Goal: Check status

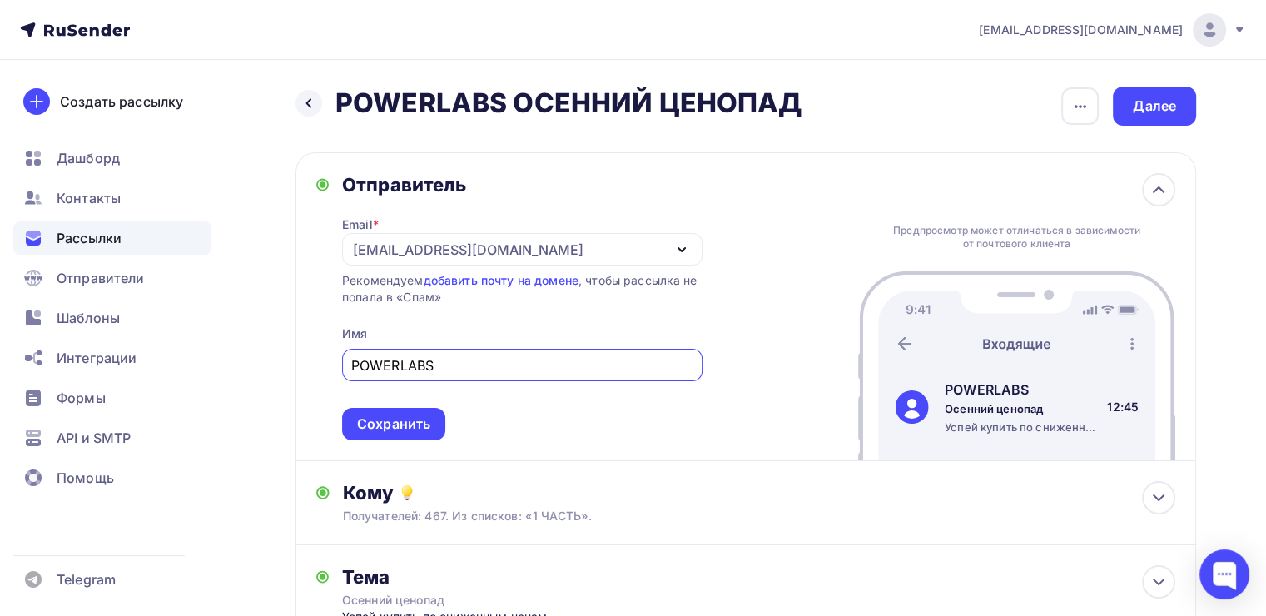
click at [102, 243] on span "Рассылки" at bounding box center [89, 238] width 65 height 20
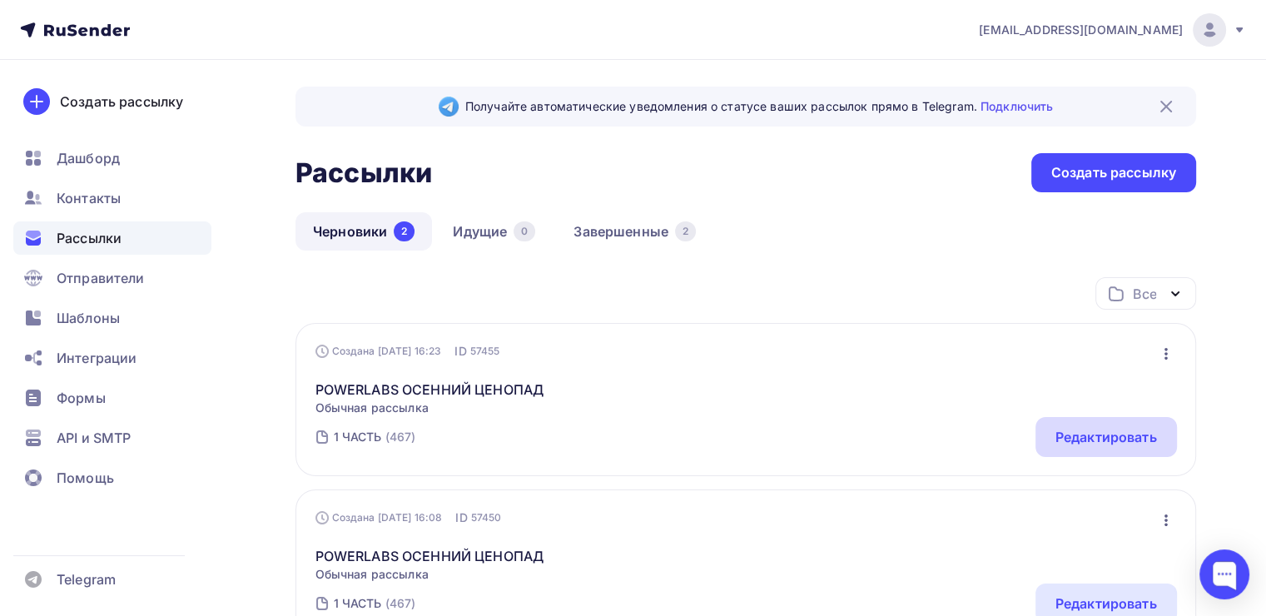
click at [1095, 435] on div "Редактировать" at bounding box center [1107, 437] width 102 height 20
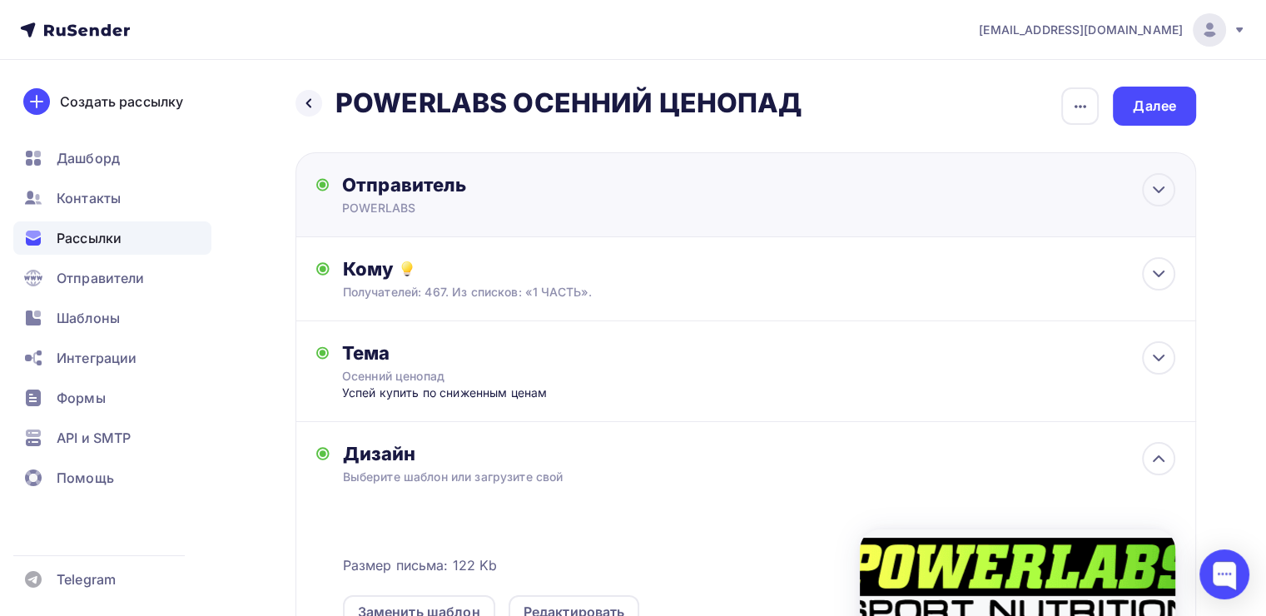
click at [919, 216] on div "Отправитель POWERLABS Email * info@powerlabsnutrition.ru powerlabs-sn@yandex.ru…" at bounding box center [746, 194] width 901 height 85
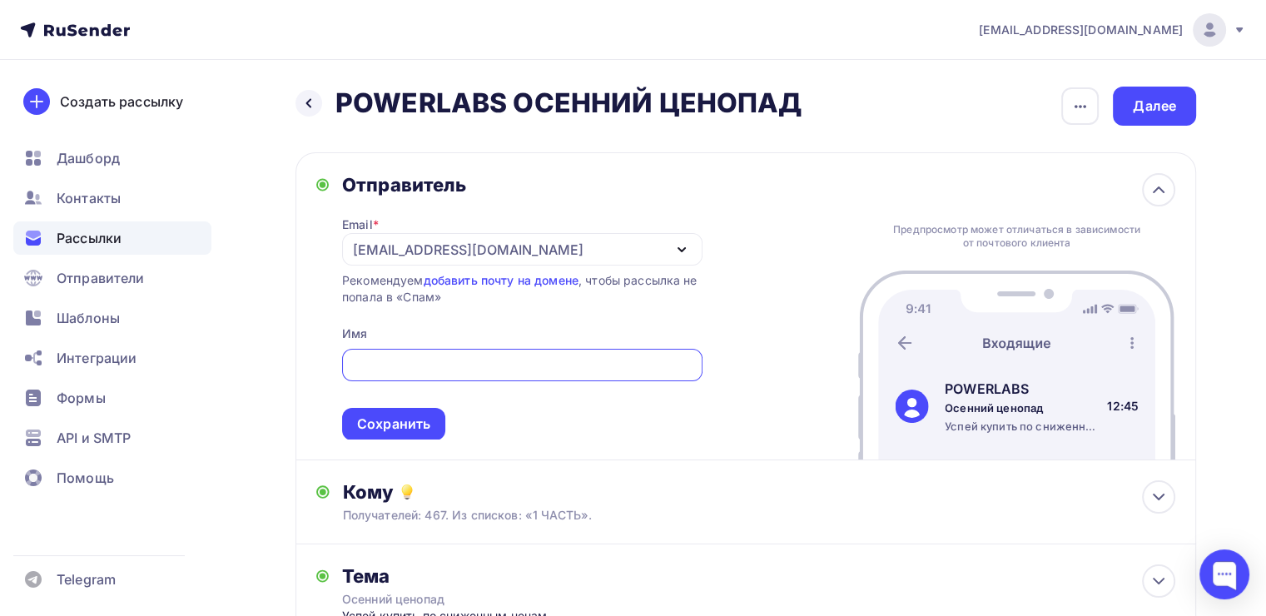
type input "POWERLABS"
click at [799, 206] on div "Отправитель Email * info@powerlabsnutrition.ru powerlabs-sn@yandex.ru info@powe…" at bounding box center [746, 306] width 901 height 309
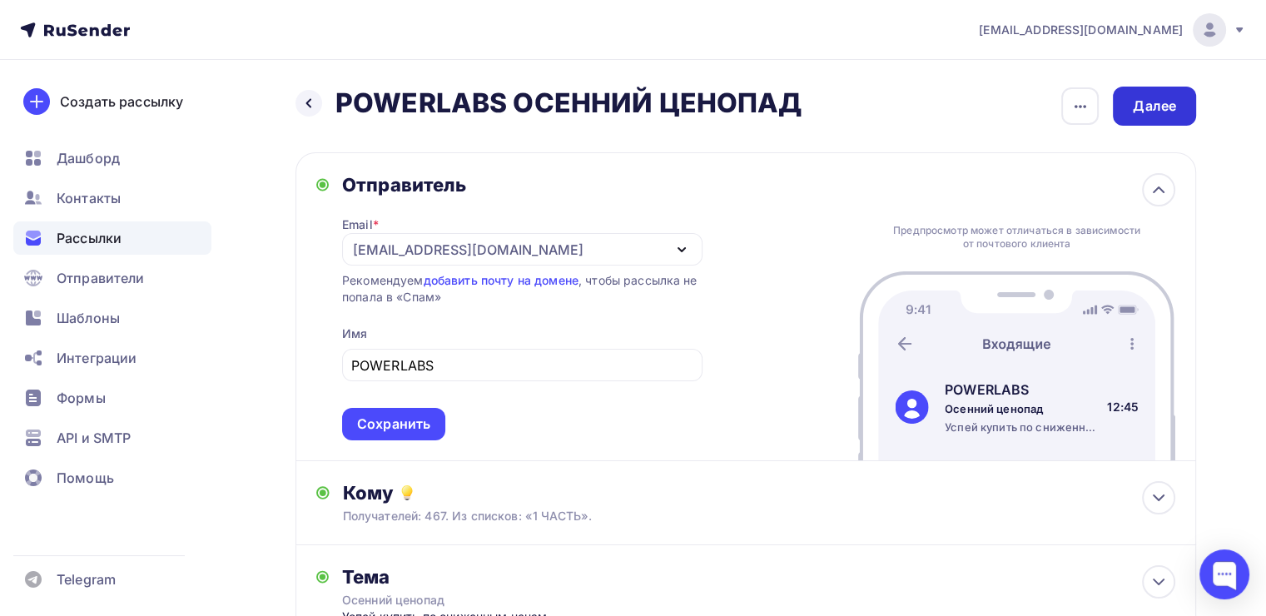
click at [1170, 110] on div "Далее" at bounding box center [1154, 106] width 43 height 19
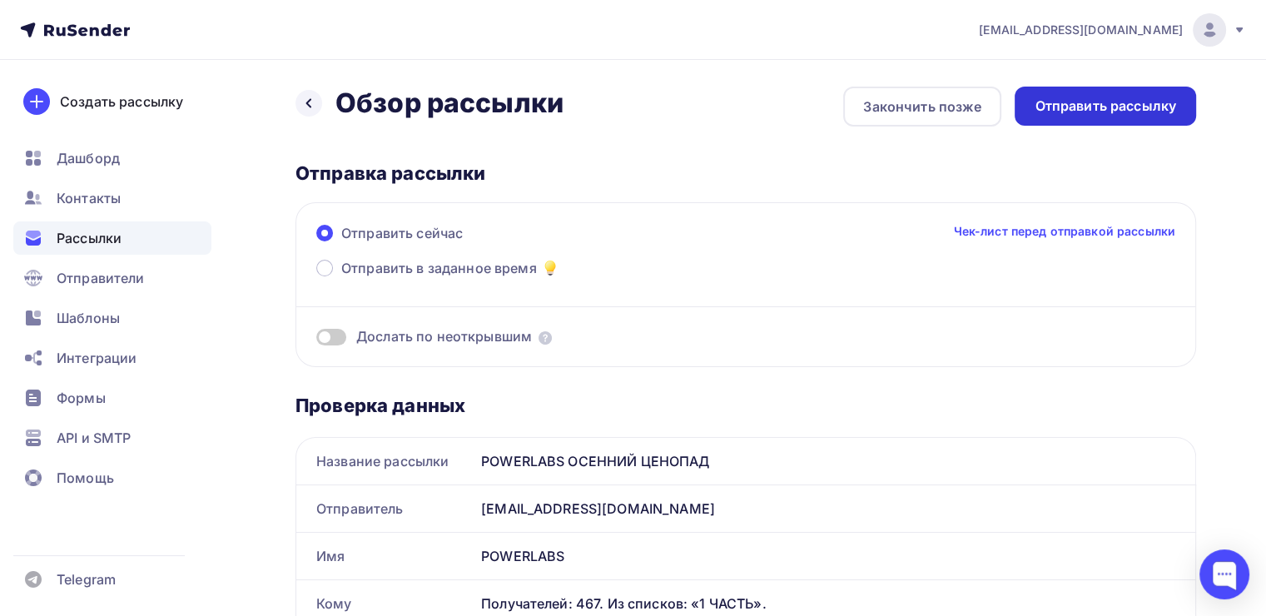
click at [1125, 92] on div "Отправить рассылку" at bounding box center [1105, 106] width 181 height 39
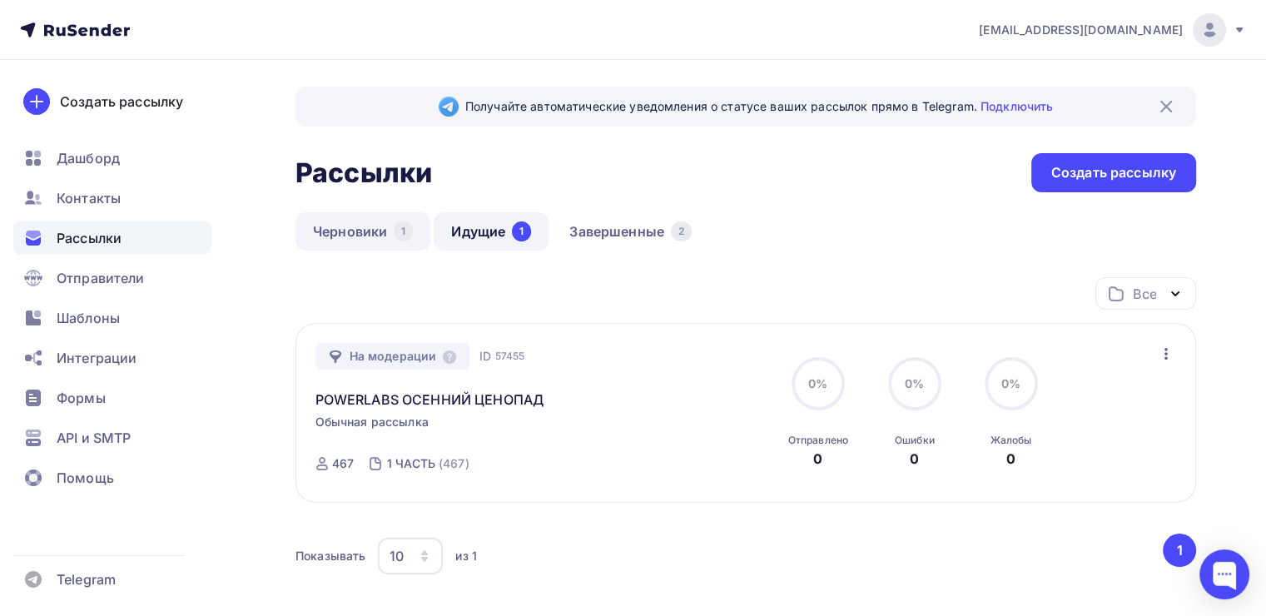
click at [386, 229] on link "Черновики 1" at bounding box center [363, 231] width 135 height 38
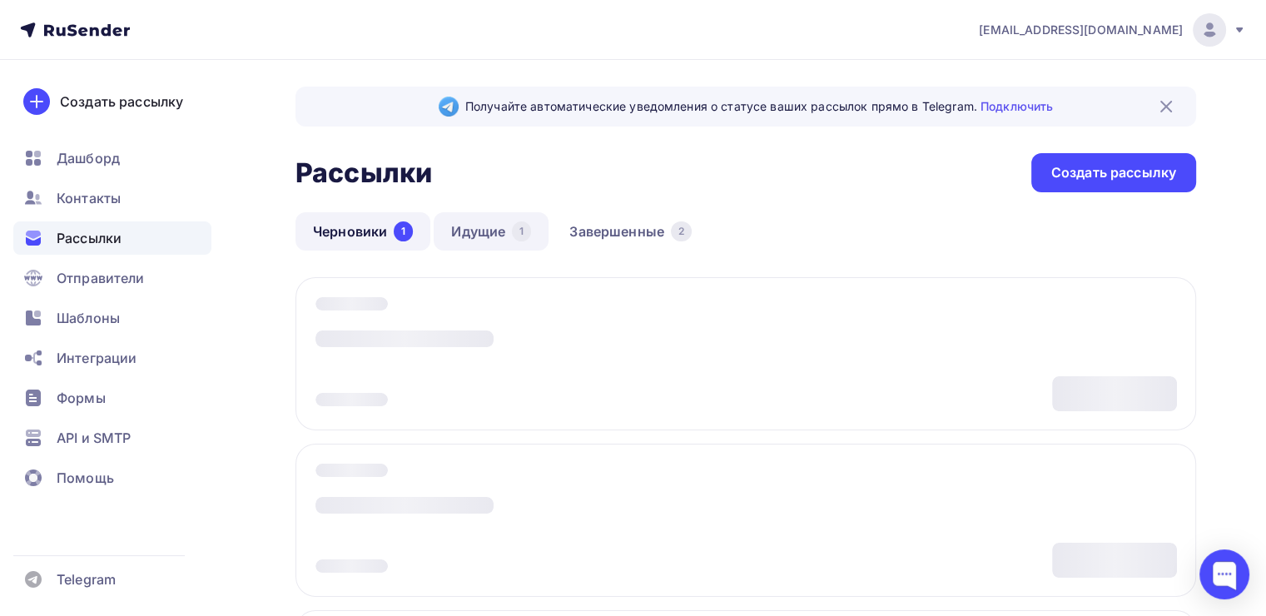
click at [468, 233] on link "Идущие 1" at bounding box center [491, 231] width 115 height 38
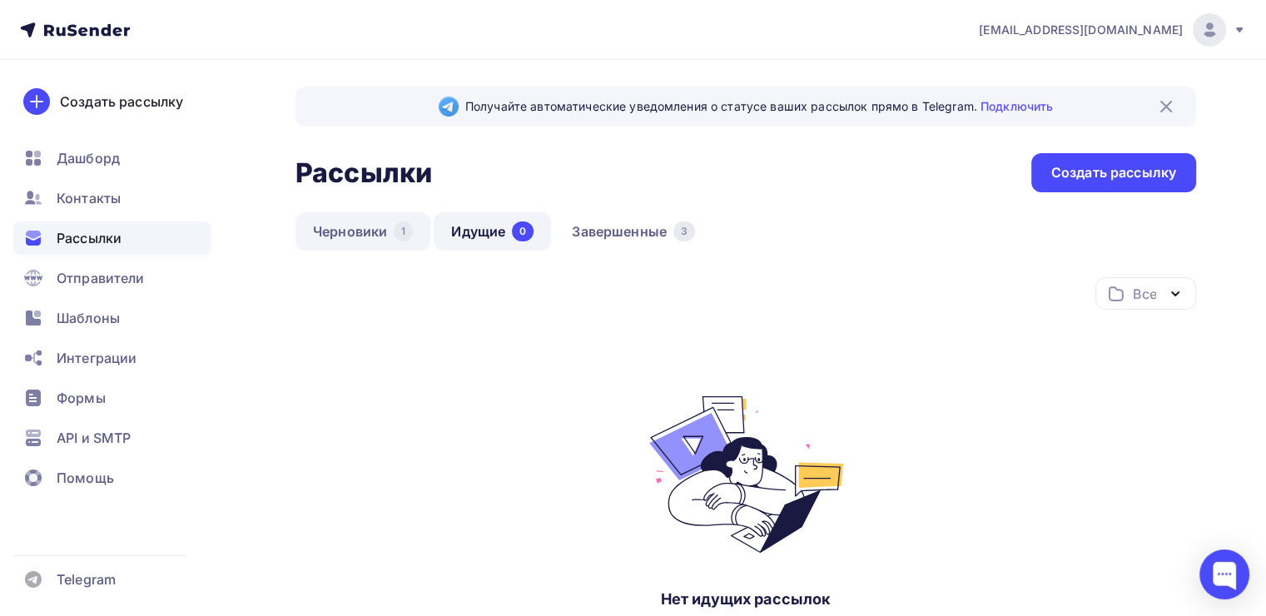
click at [368, 230] on link "Черновики 1" at bounding box center [363, 231] width 135 height 38
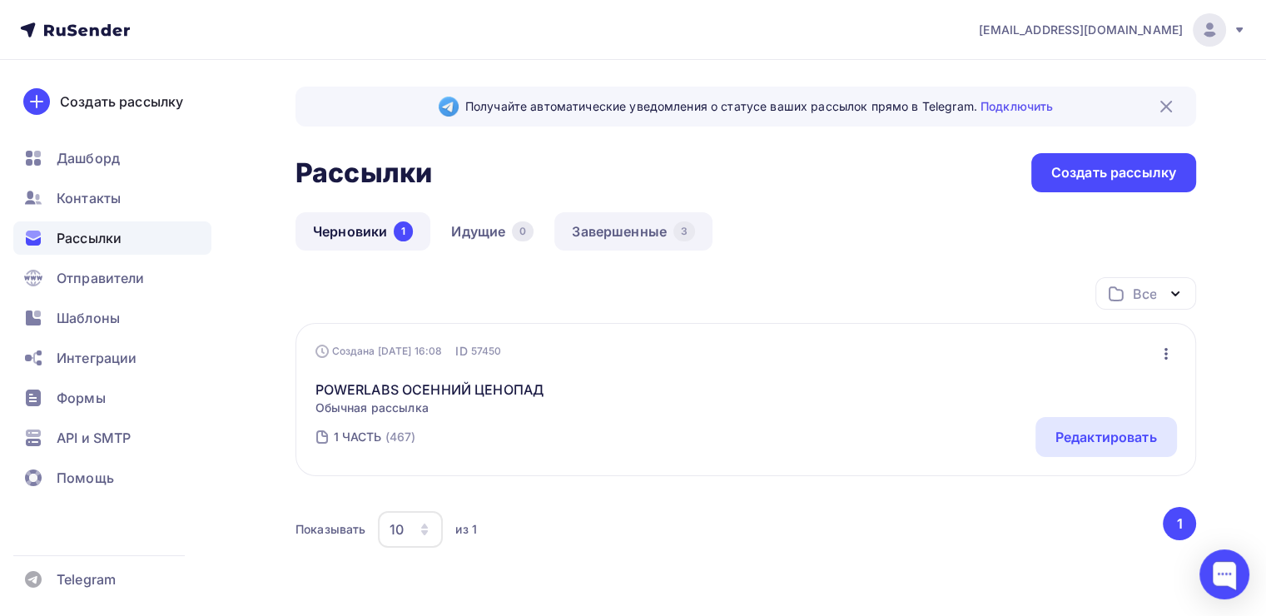
click at [623, 244] on link "Завершенные 3" at bounding box center [633, 231] width 158 height 38
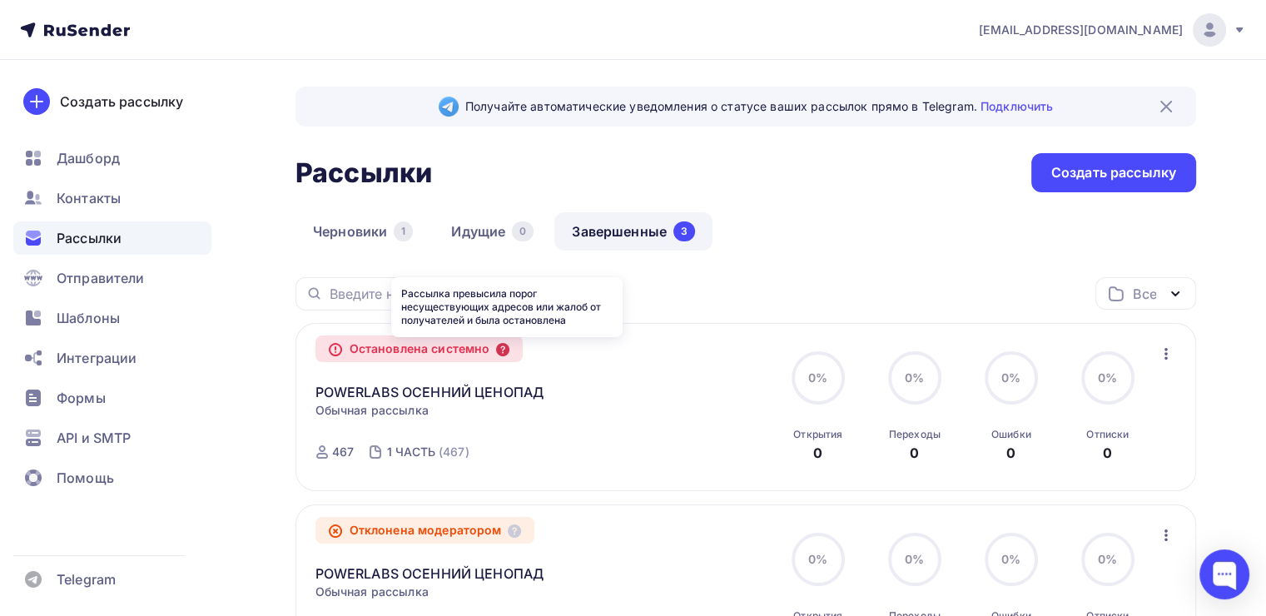
click at [509, 347] on icon at bounding box center [502, 349] width 13 height 13
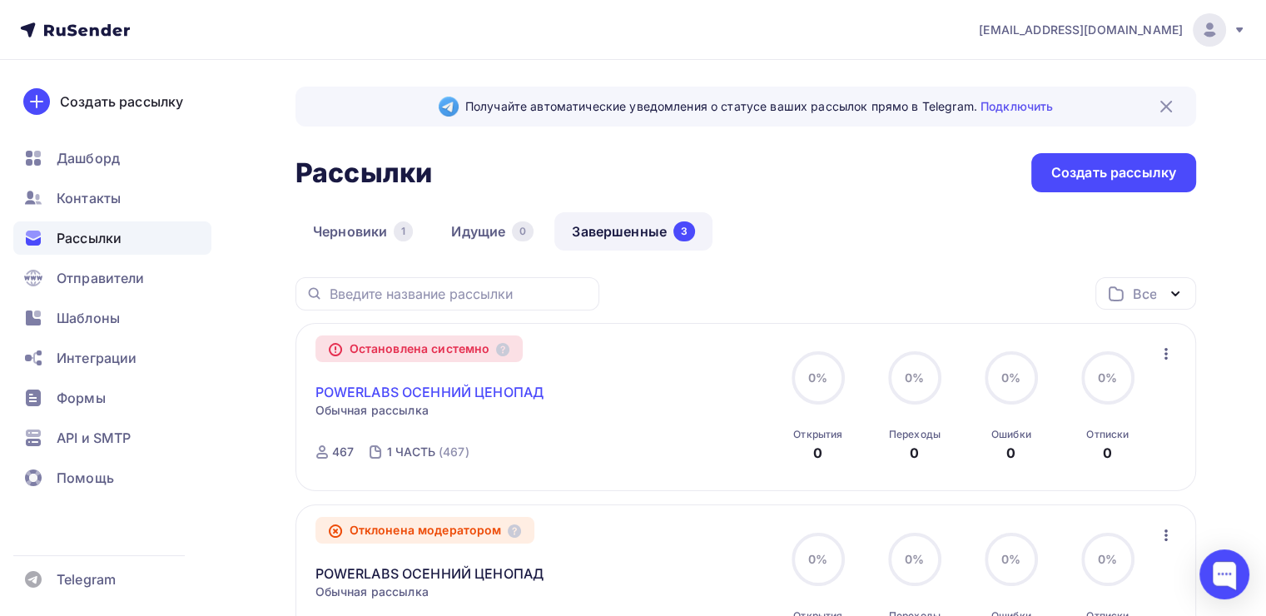
click at [440, 391] on link "POWERLABS ОСЕННИЙ ЦЕНОПАД" at bounding box center [429, 392] width 229 height 20
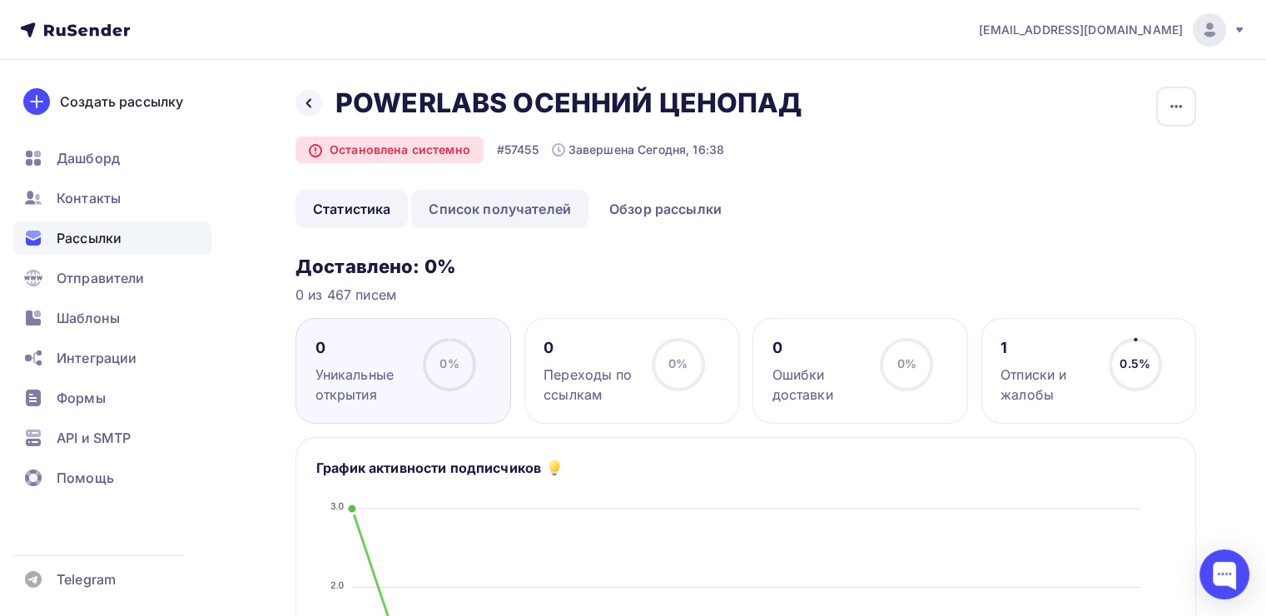
click at [478, 210] on link "Список получателей" at bounding box center [499, 209] width 177 height 38
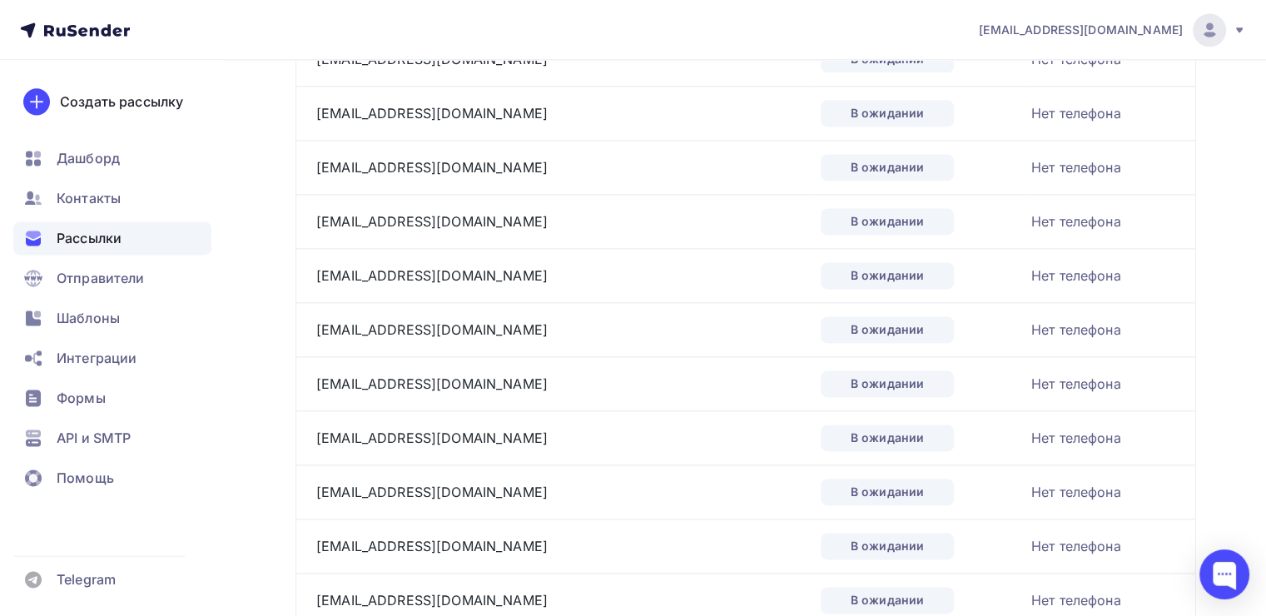
scroll to position [2564, 0]
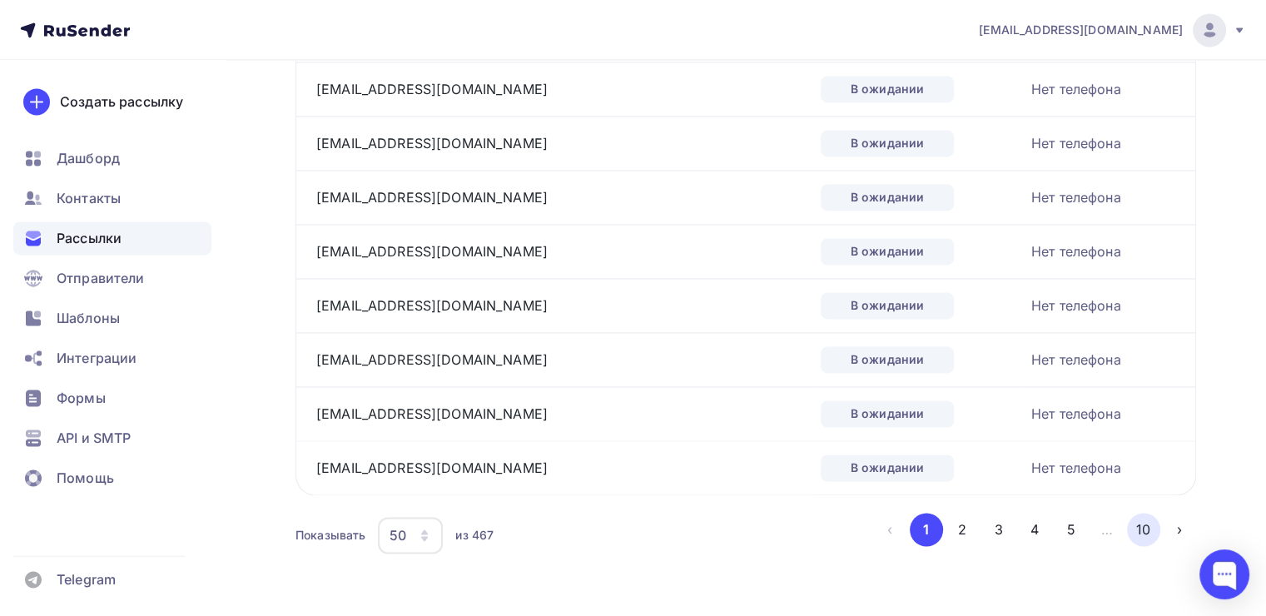
click at [1149, 524] on button "10" at bounding box center [1143, 529] width 33 height 33
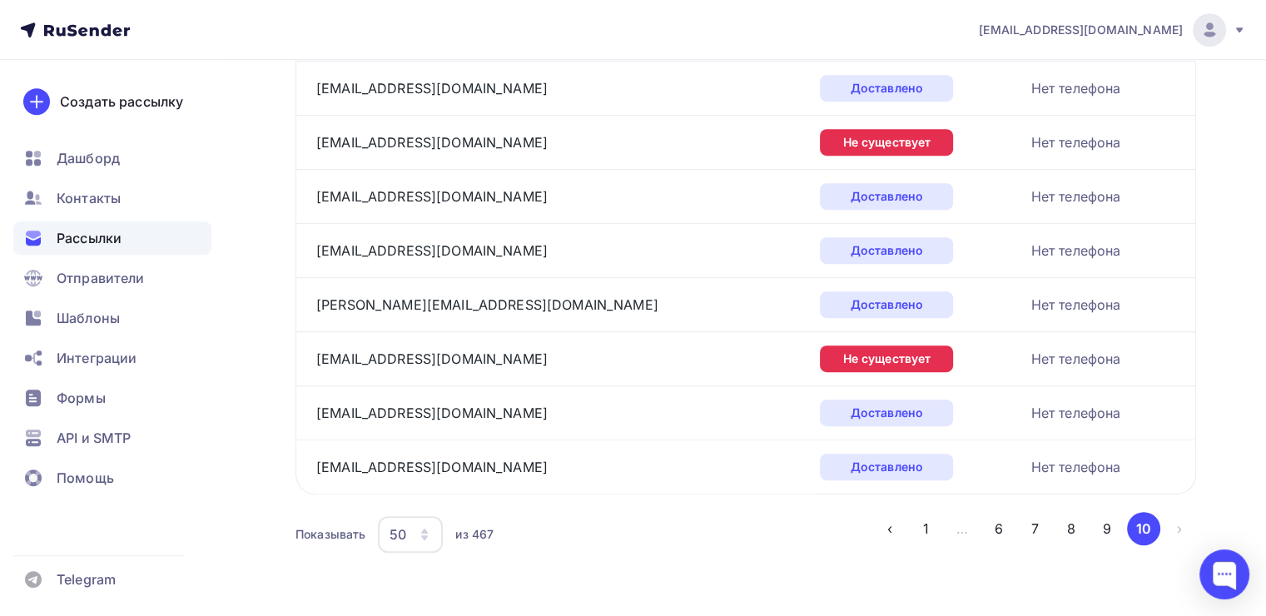
scroll to position [783, 0]
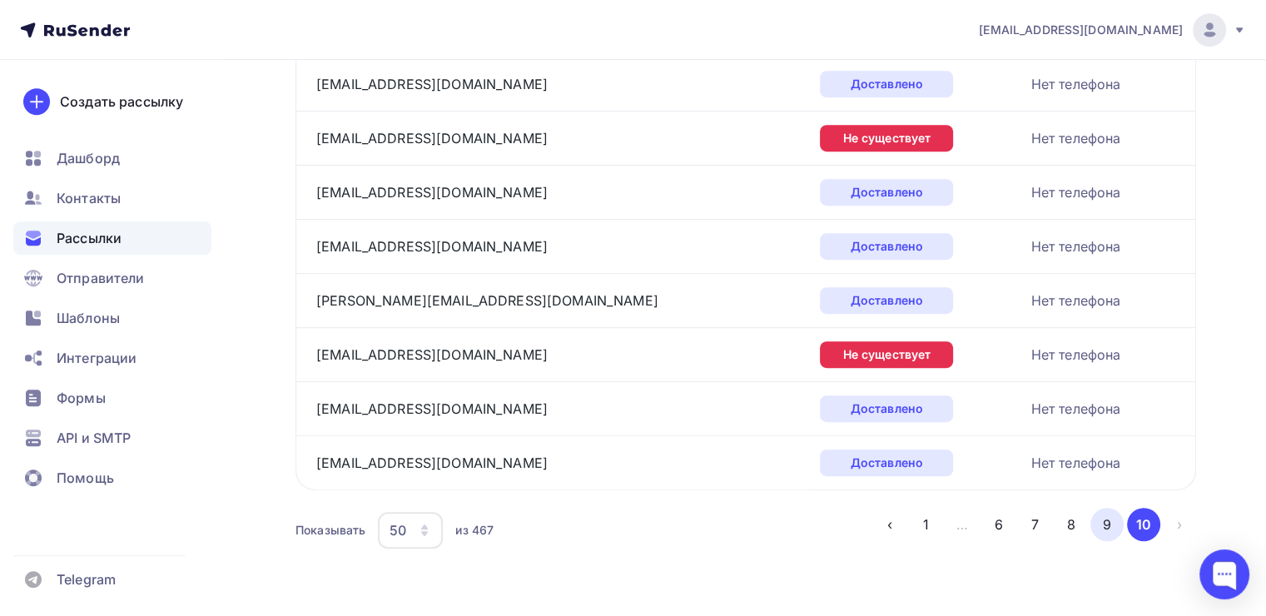
click at [1102, 528] on button "9" at bounding box center [1106, 524] width 33 height 33
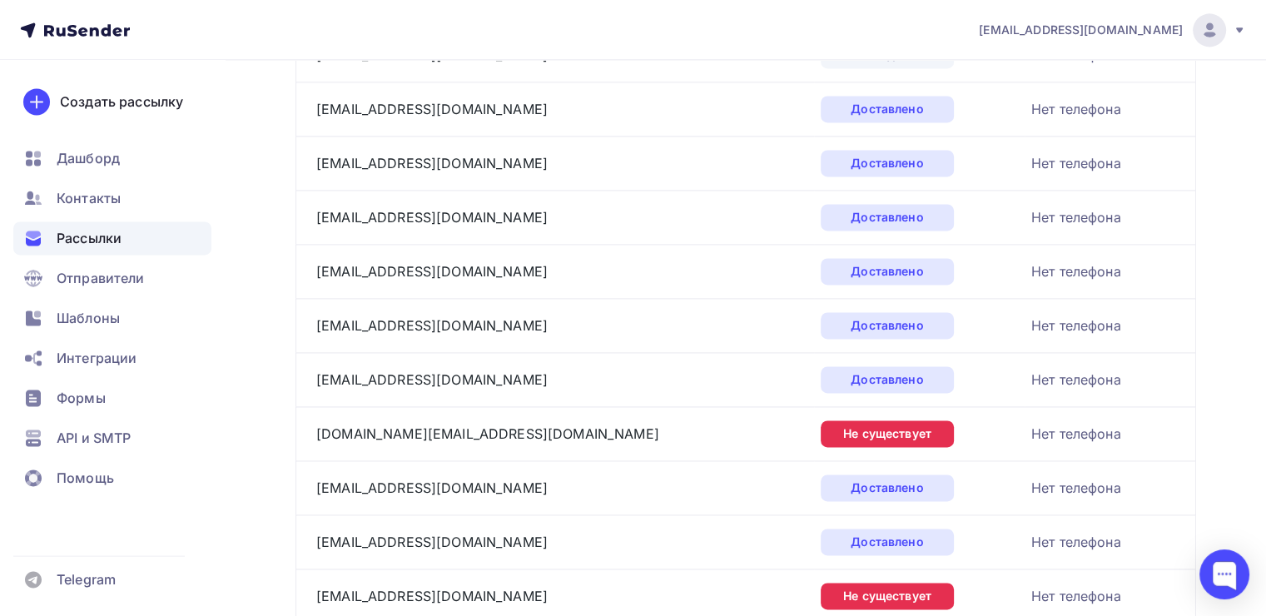
scroll to position [2564, 0]
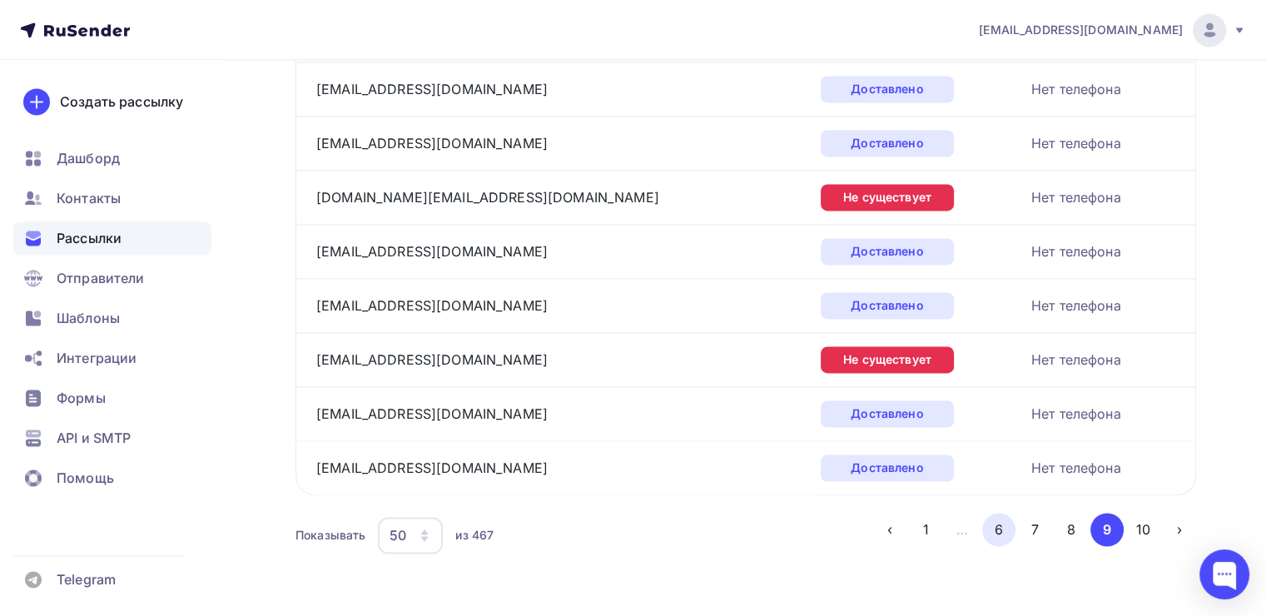
click at [1004, 524] on button "6" at bounding box center [998, 529] width 33 height 33
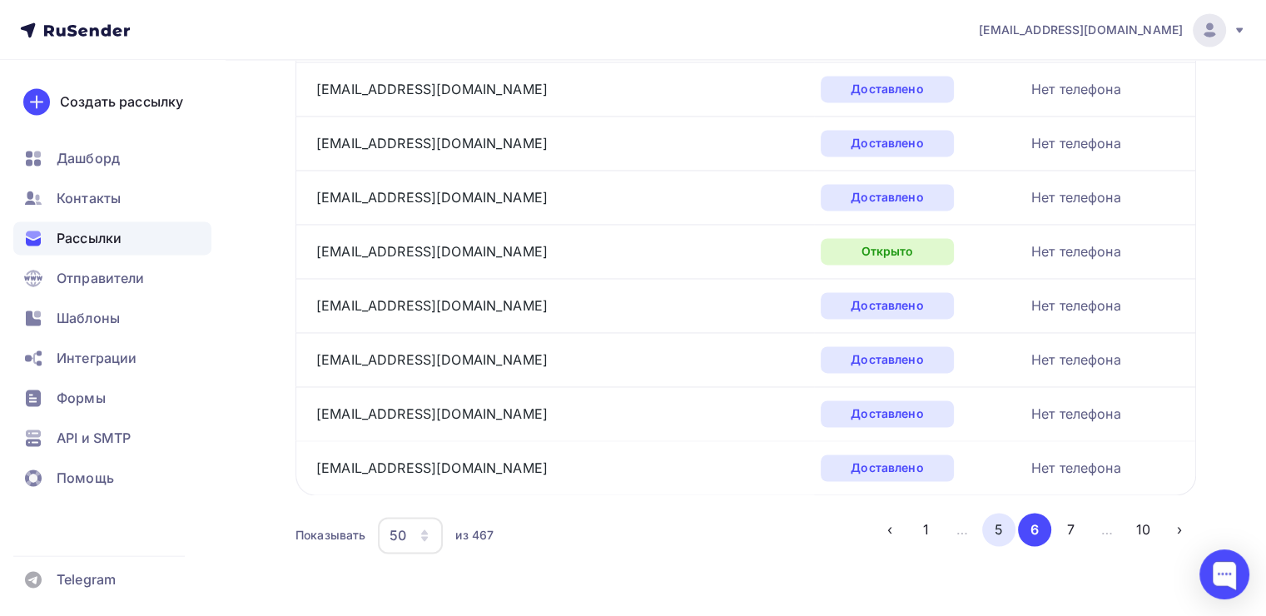
click at [989, 518] on button "5" at bounding box center [998, 529] width 33 height 33
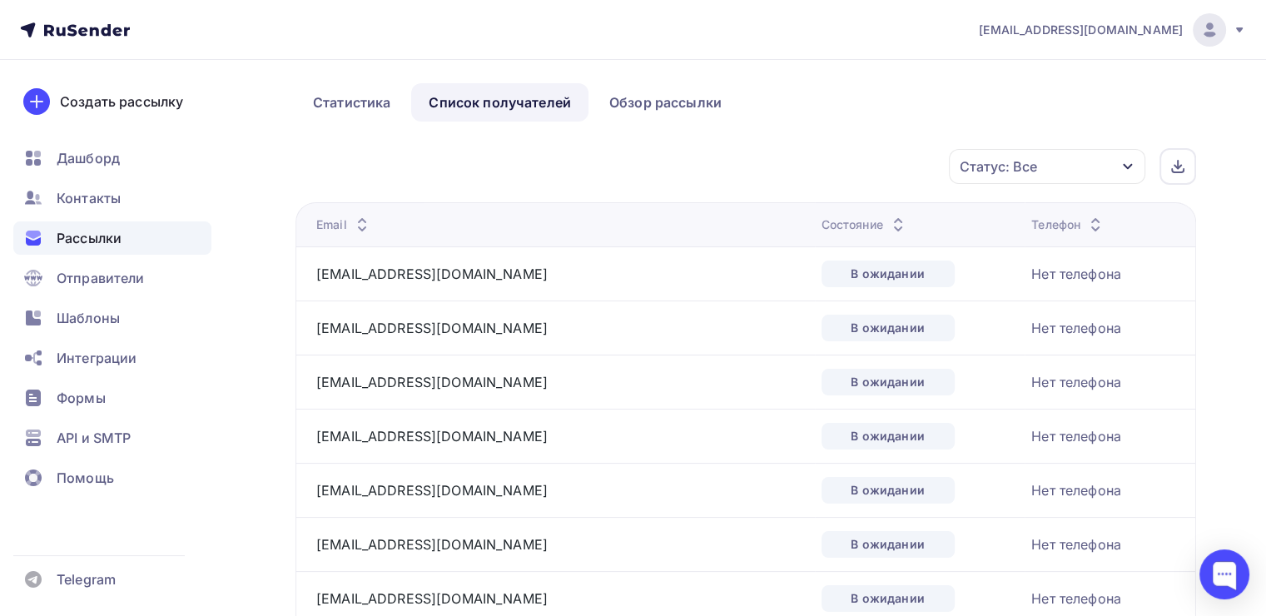
scroll to position [0, 0]
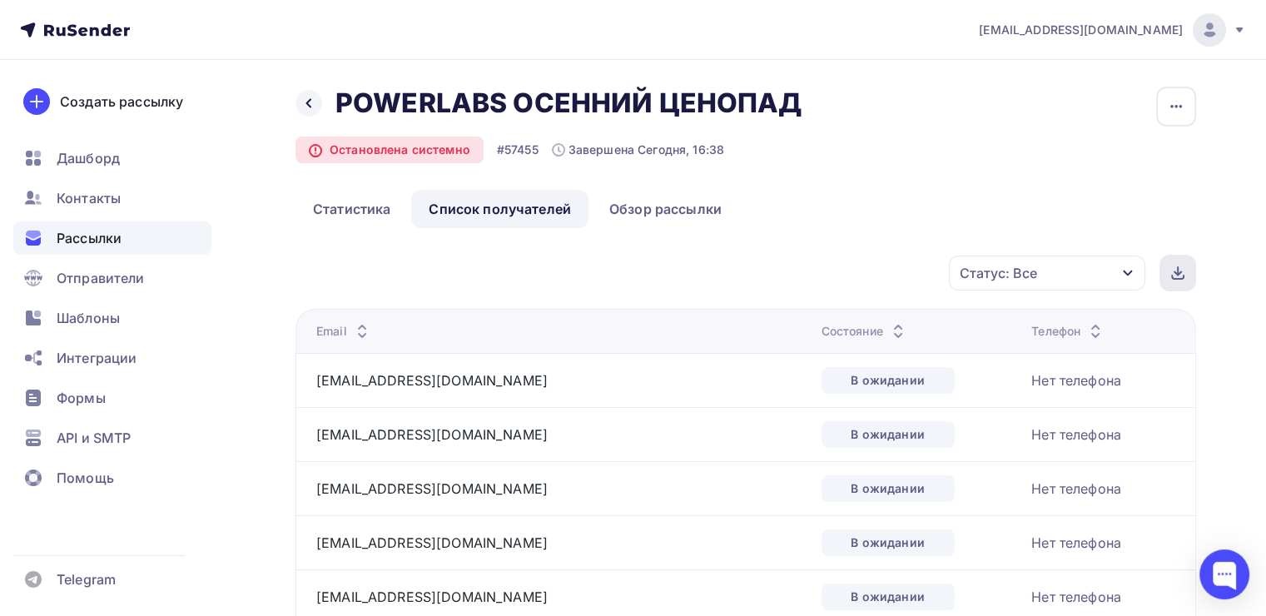
click at [1179, 264] on div at bounding box center [1178, 273] width 37 height 37
click at [1119, 279] on div "Статус: Все" at bounding box center [1047, 273] width 196 height 35
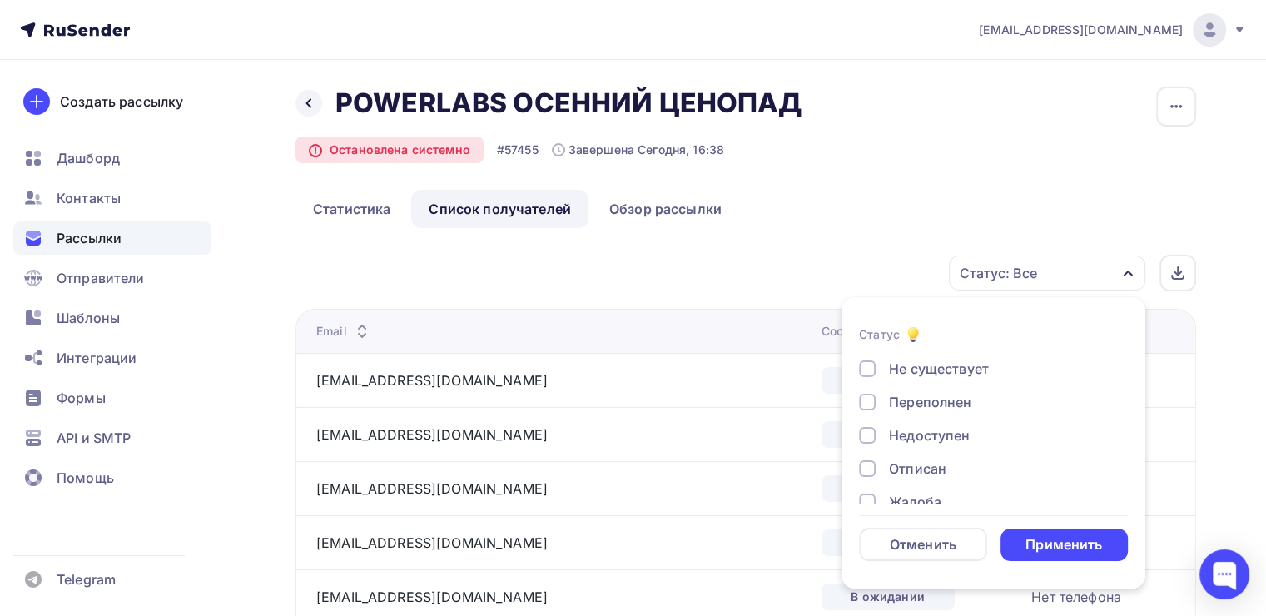
scroll to position [70, 0]
click at [889, 403] on div "Не существует" at bounding box center [939, 398] width 100 height 20
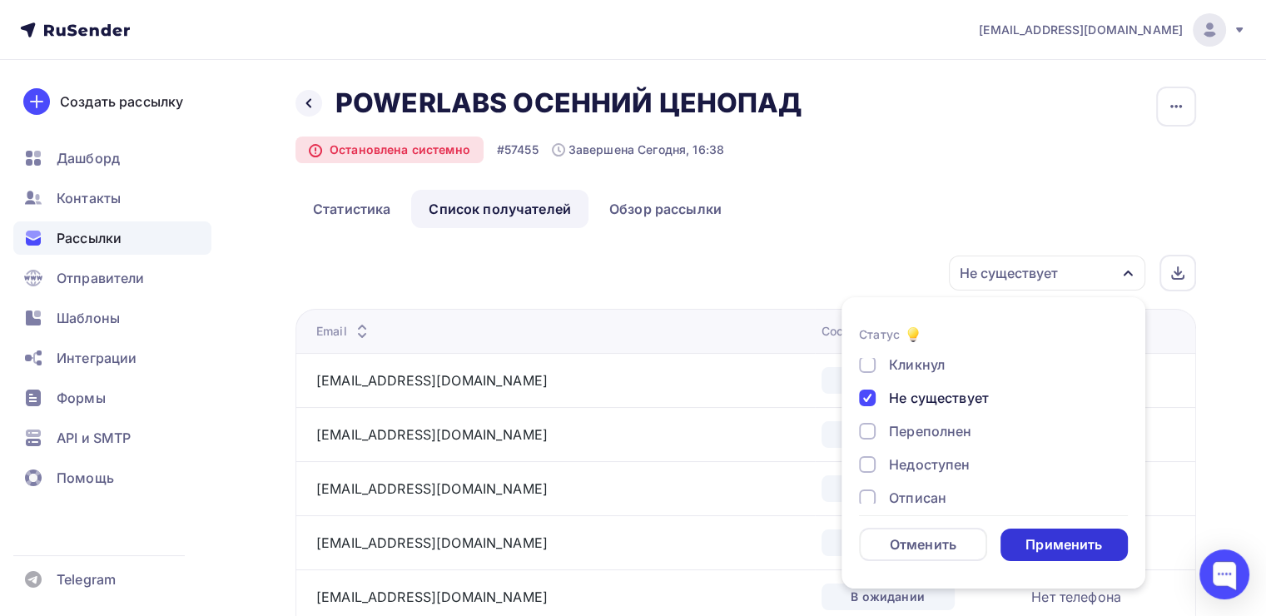
click at [1081, 540] on div "Применить" at bounding box center [1064, 544] width 77 height 19
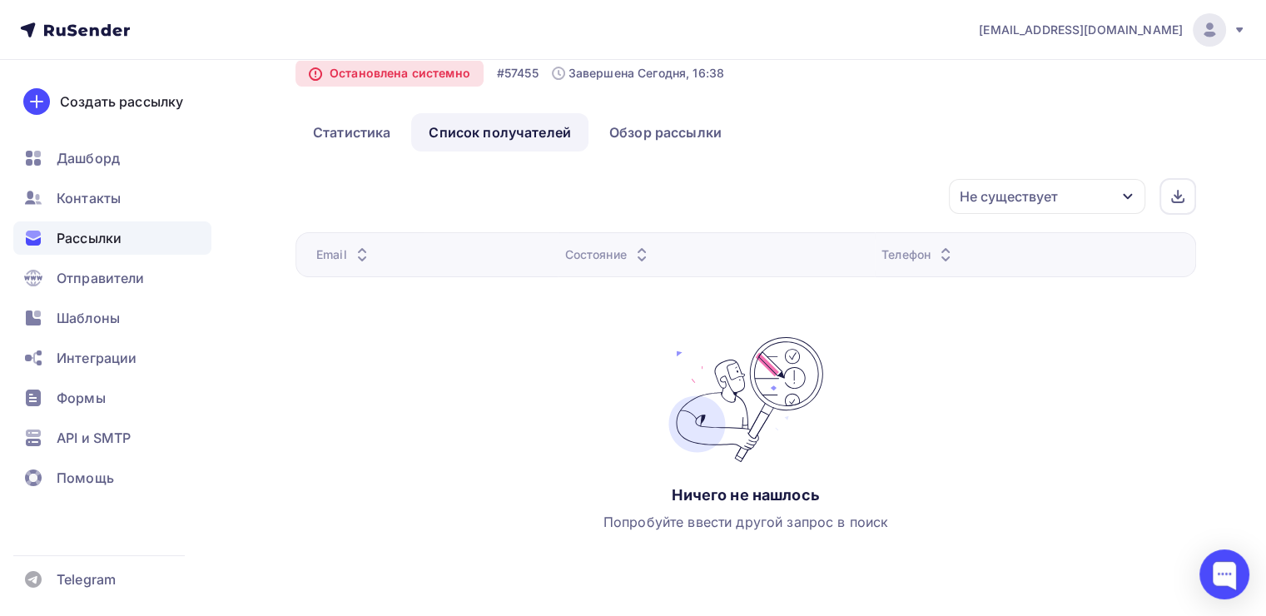
scroll to position [92, 0]
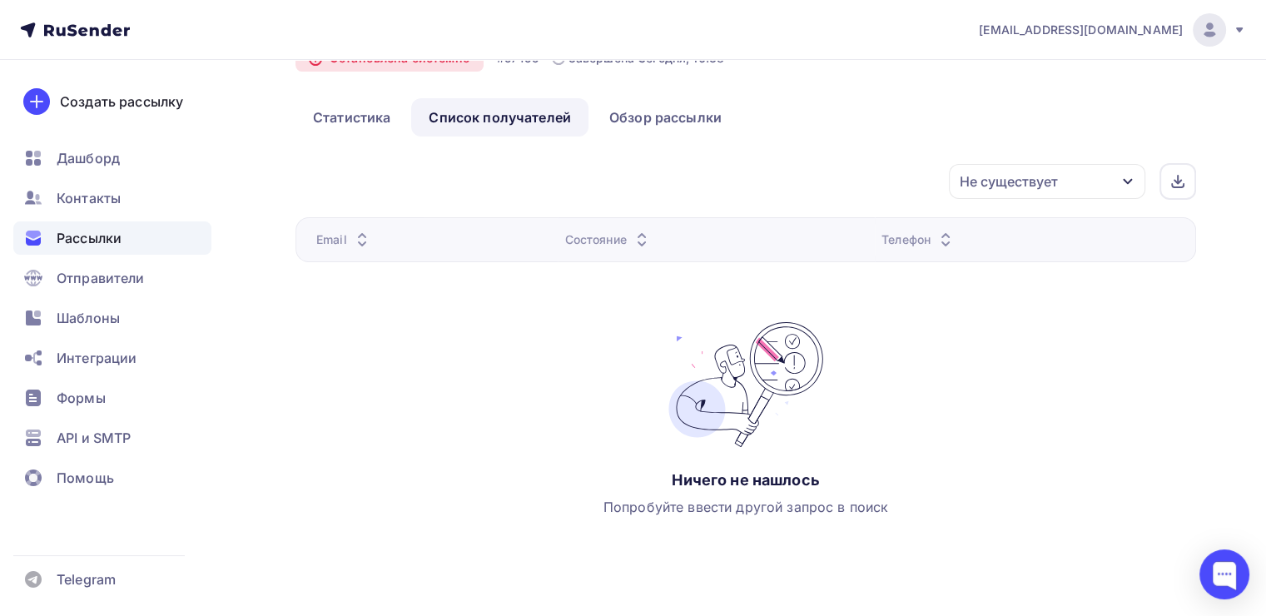
click at [1056, 181] on div "Не существует" at bounding box center [1009, 181] width 98 height 20
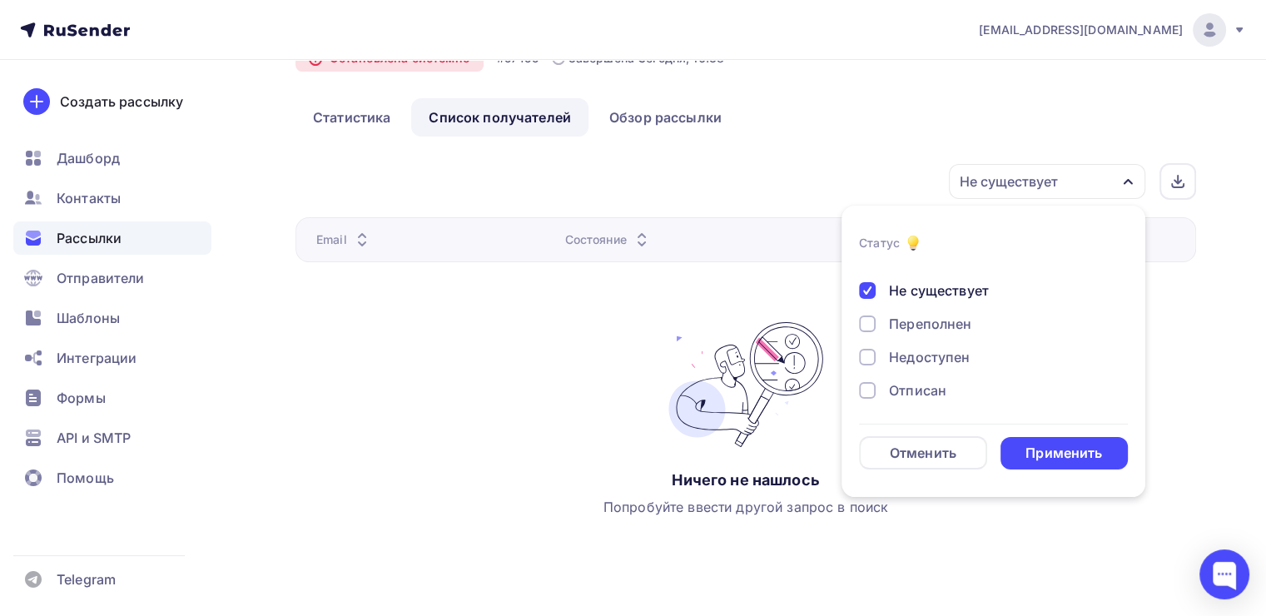
scroll to position [0, 0]
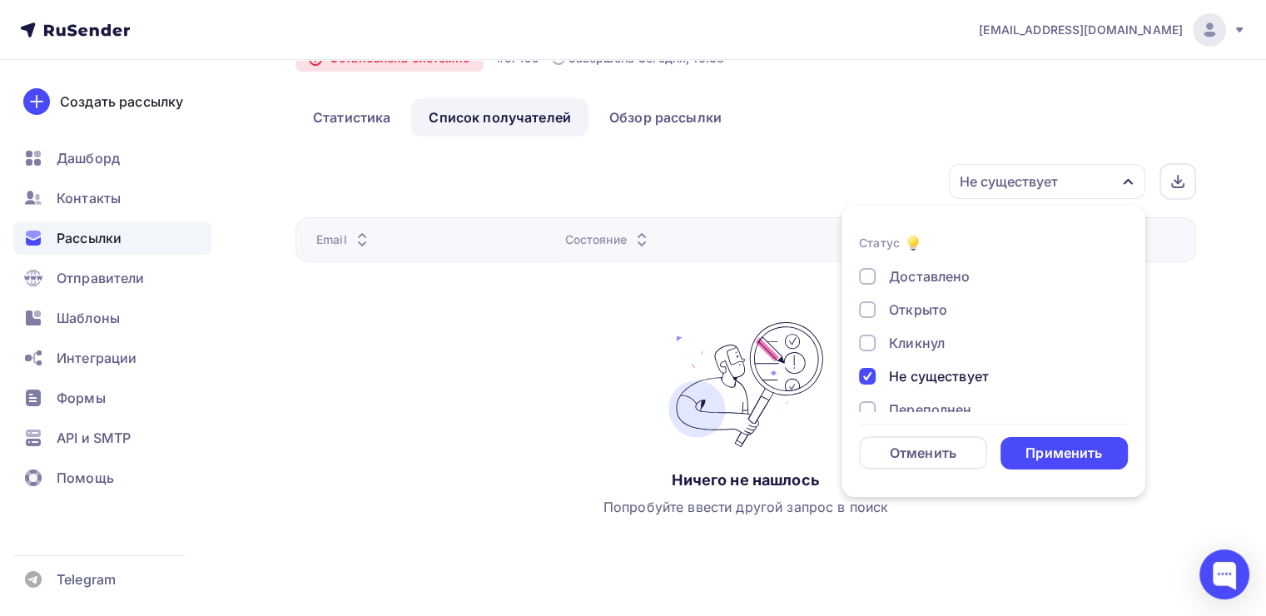
click at [897, 383] on div "Не существует" at bounding box center [939, 376] width 100 height 20
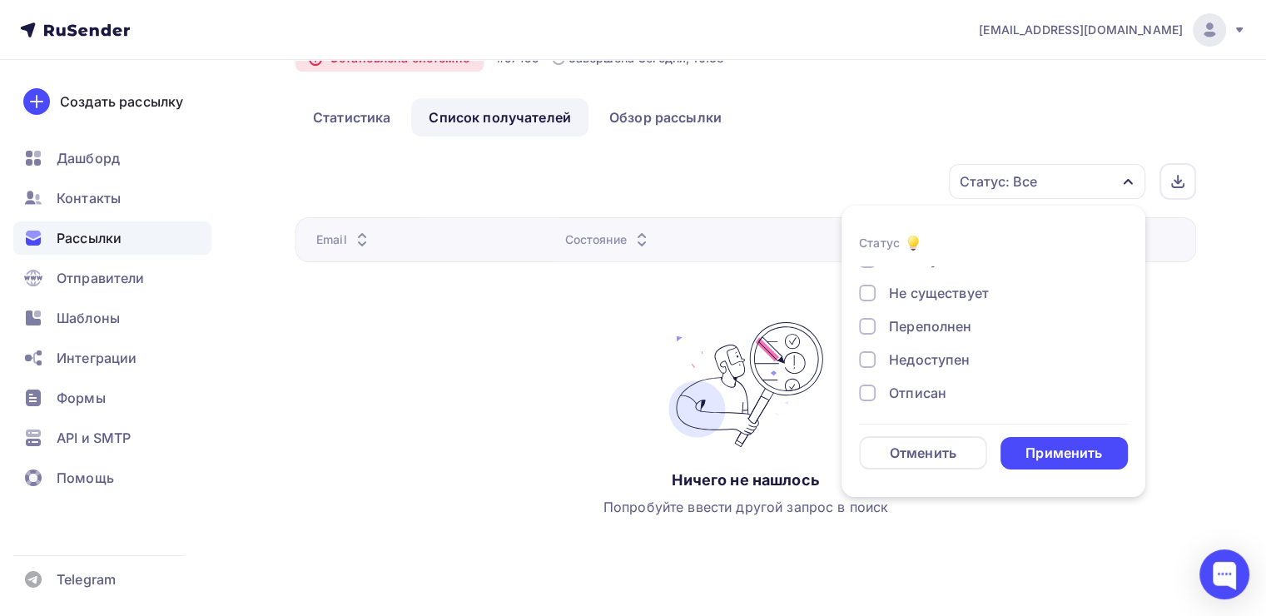
click at [982, 293] on div "Не существует" at bounding box center [939, 293] width 100 height 20
click at [936, 325] on div "Переполнен" at bounding box center [930, 326] width 82 height 20
click at [952, 368] on div "Недоступен" at bounding box center [929, 360] width 81 height 20
click at [1049, 450] on div "Применить" at bounding box center [1064, 453] width 77 height 19
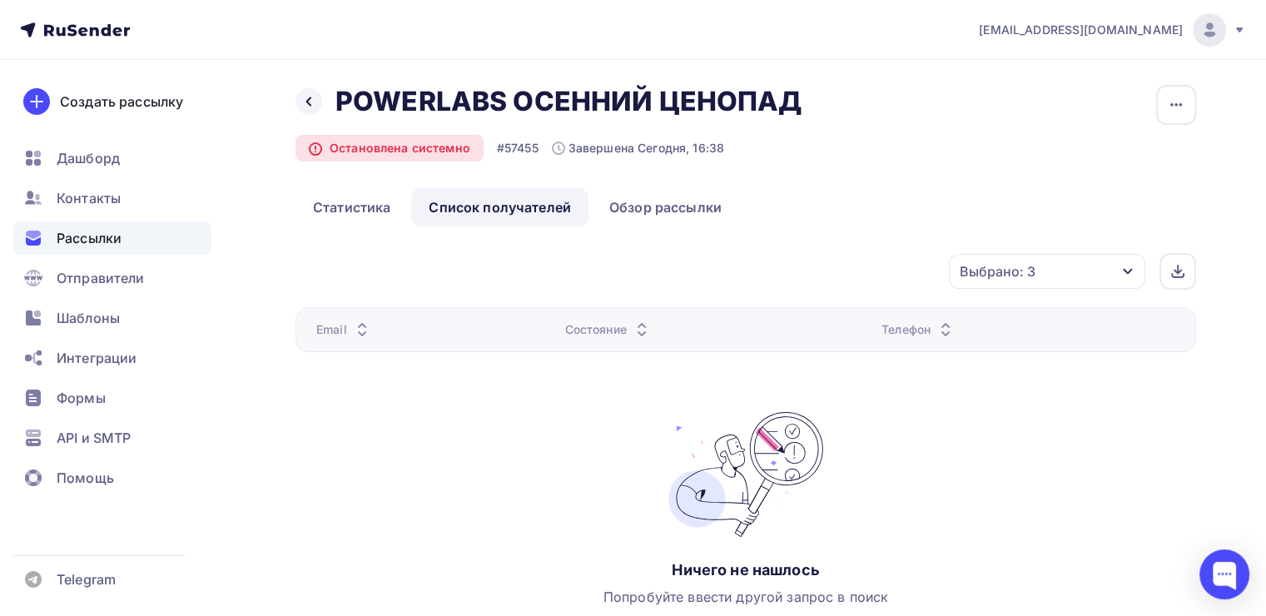
scroll to position [0, 0]
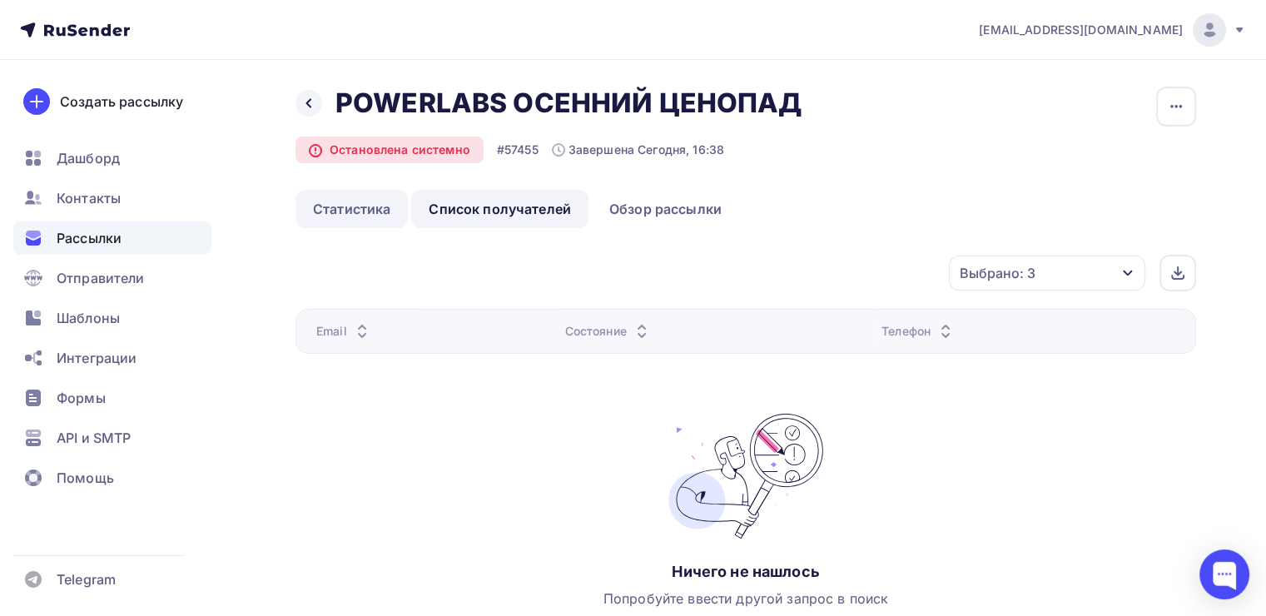
click at [370, 210] on link "Статистика" at bounding box center [352, 209] width 112 height 38
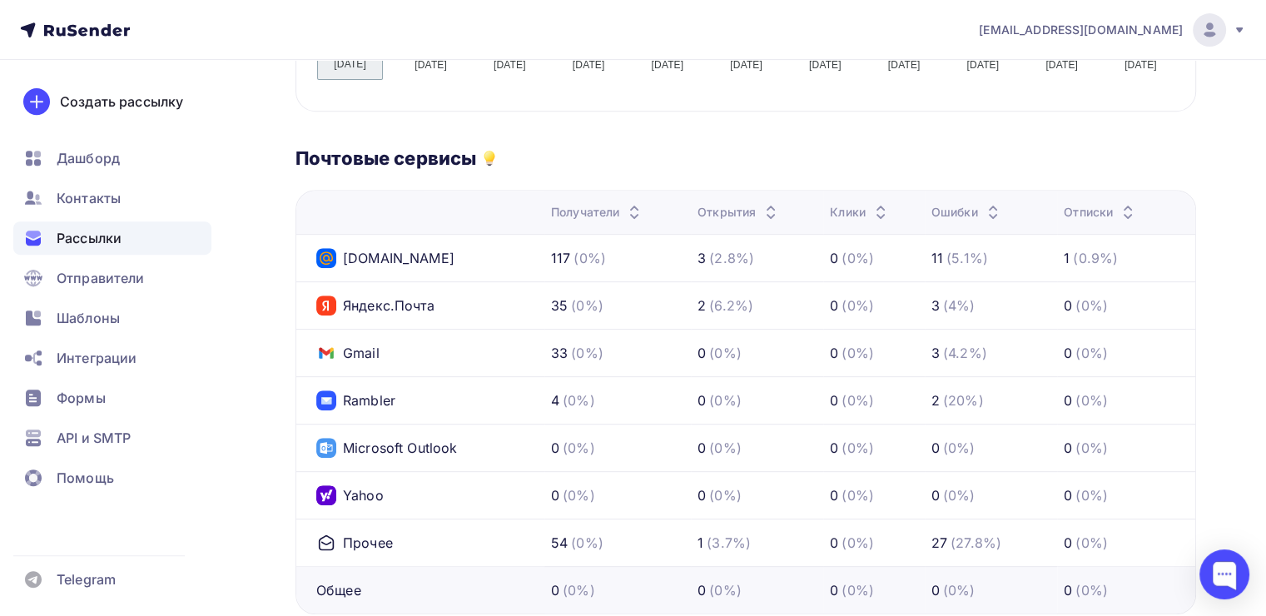
scroll to position [478, 0]
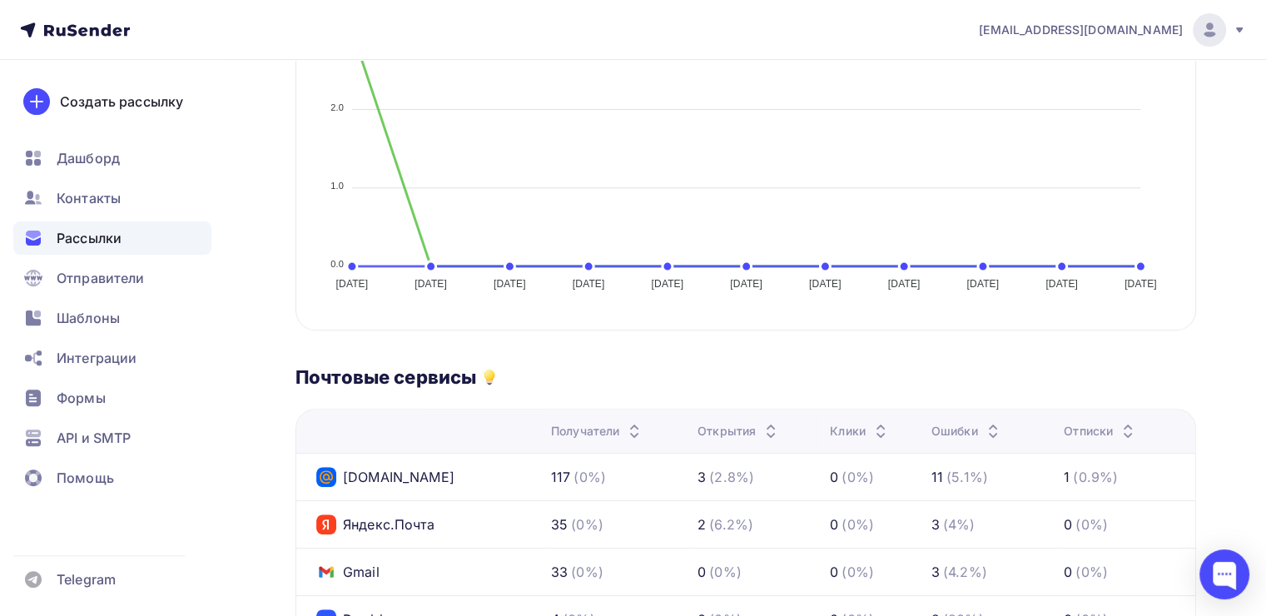
click at [569, 429] on div "Получатели" at bounding box center [597, 431] width 93 height 17
click at [730, 429] on div "Открытия" at bounding box center [739, 431] width 83 height 17
click at [730, 428] on div "Открытия" at bounding box center [739, 431] width 83 height 17
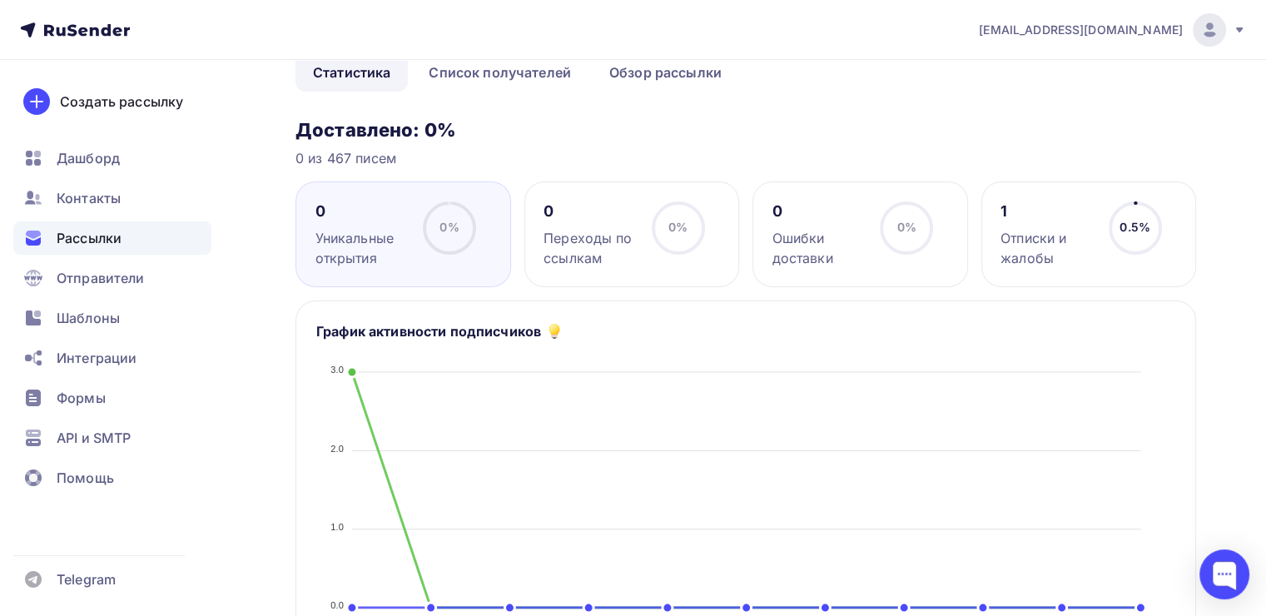
scroll to position [0, 0]
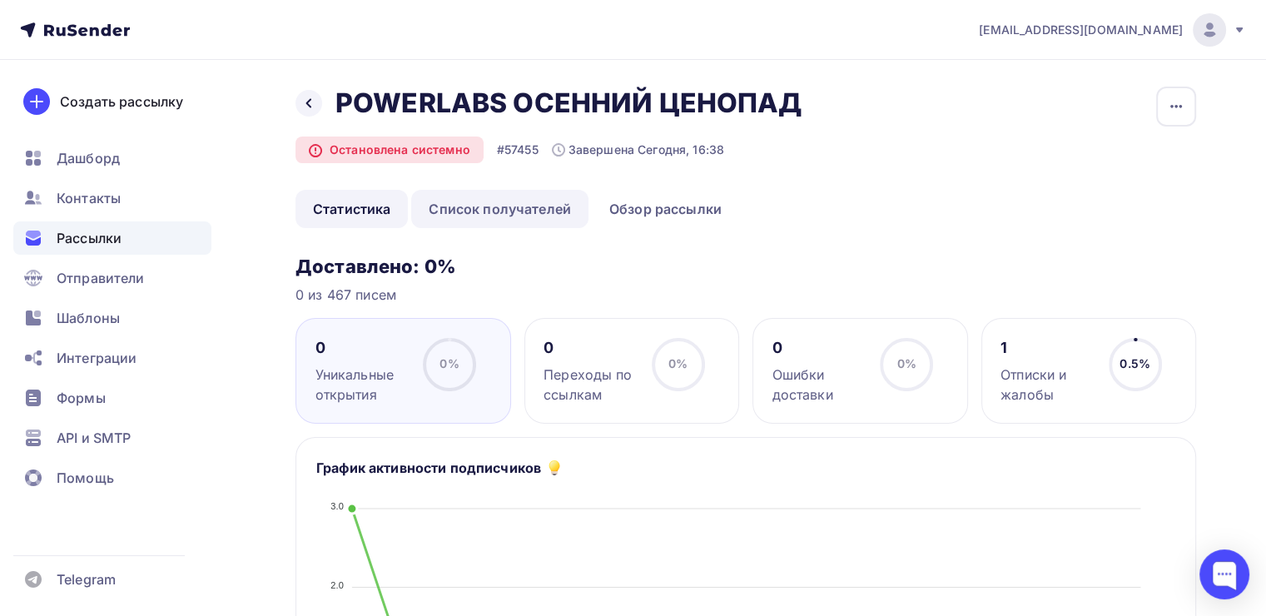
click at [484, 216] on link "Список получателей" at bounding box center [499, 209] width 177 height 38
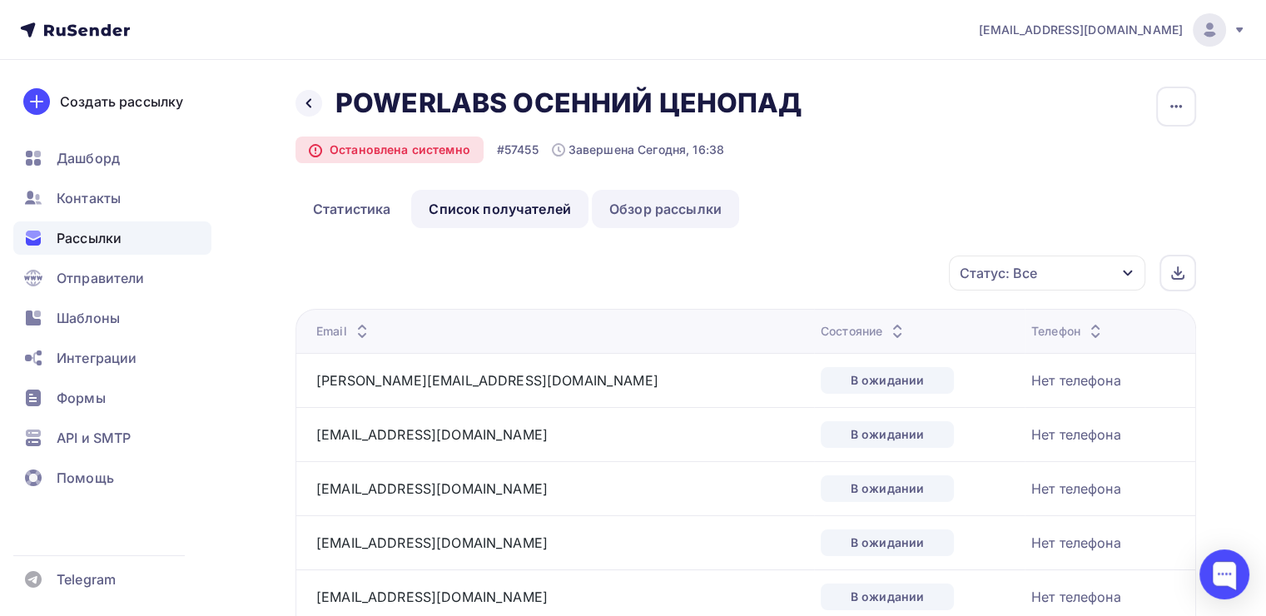
click at [643, 213] on link "Обзор рассылки" at bounding box center [665, 209] width 147 height 38
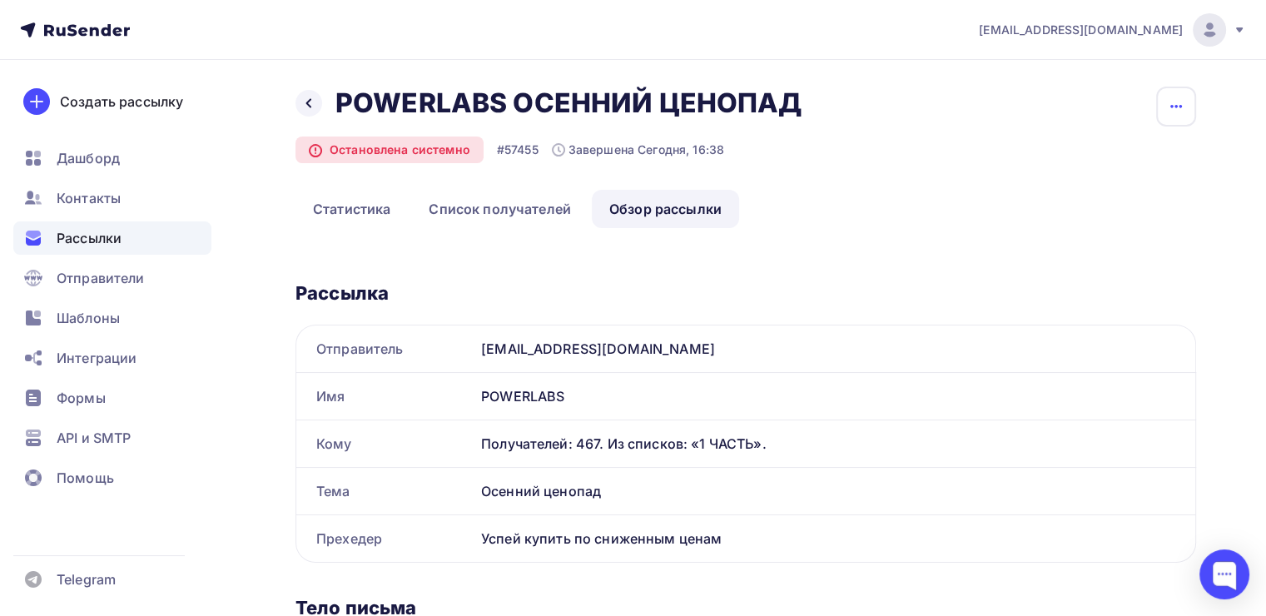
click at [1171, 103] on icon "button" at bounding box center [1176, 107] width 20 height 20
click at [921, 110] on div "Назад POWERLABS ОСЕННИЙ ЦЕНОПАД POWERLABS ОСЕННИЙ ЦЕНОПАД Остановлена системно …" at bounding box center [746, 138] width 901 height 103
click at [372, 200] on link "Статистика" at bounding box center [352, 209] width 112 height 38
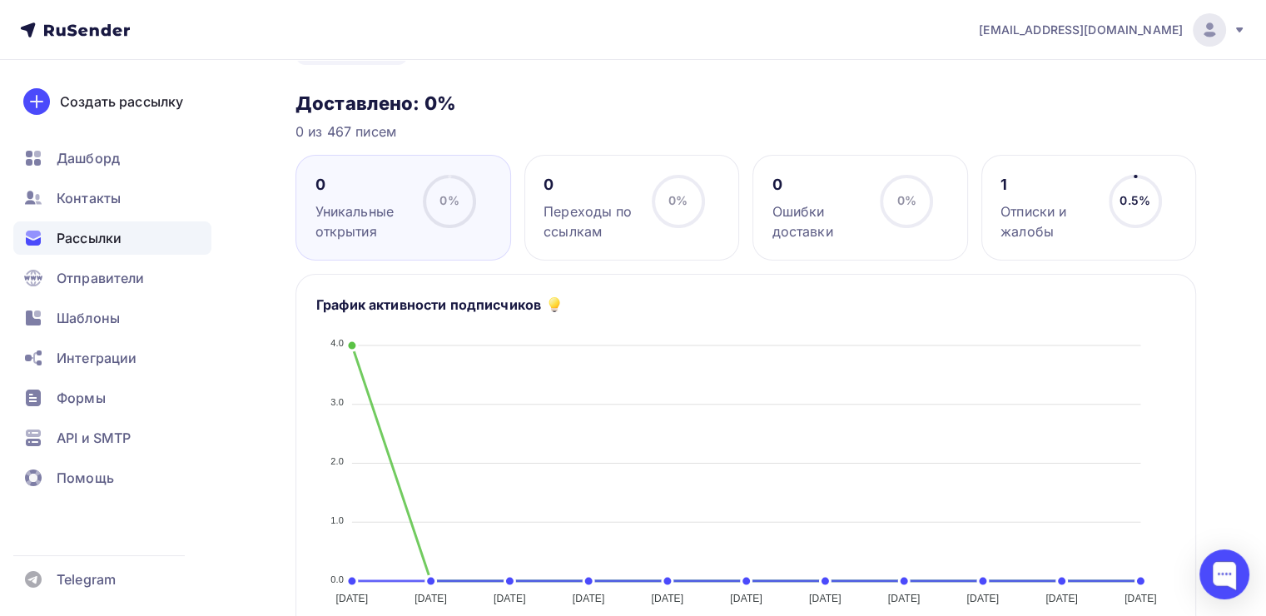
scroll to position [166, 0]
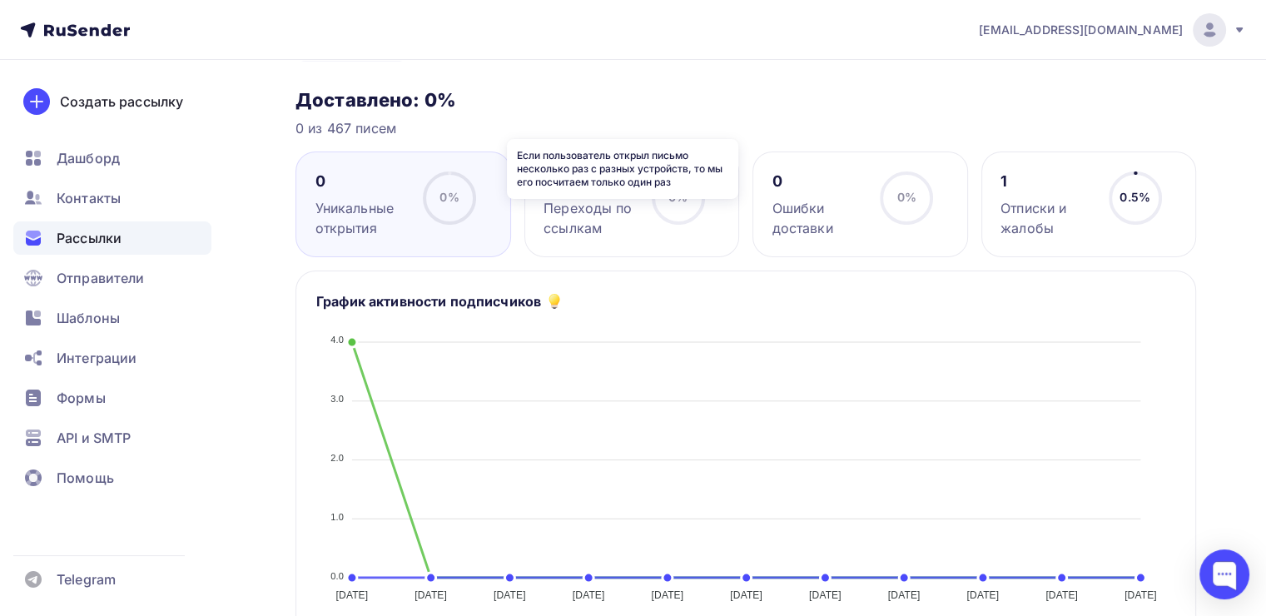
click at [0, 0] on icon at bounding box center [0, 0] width 0 height 0
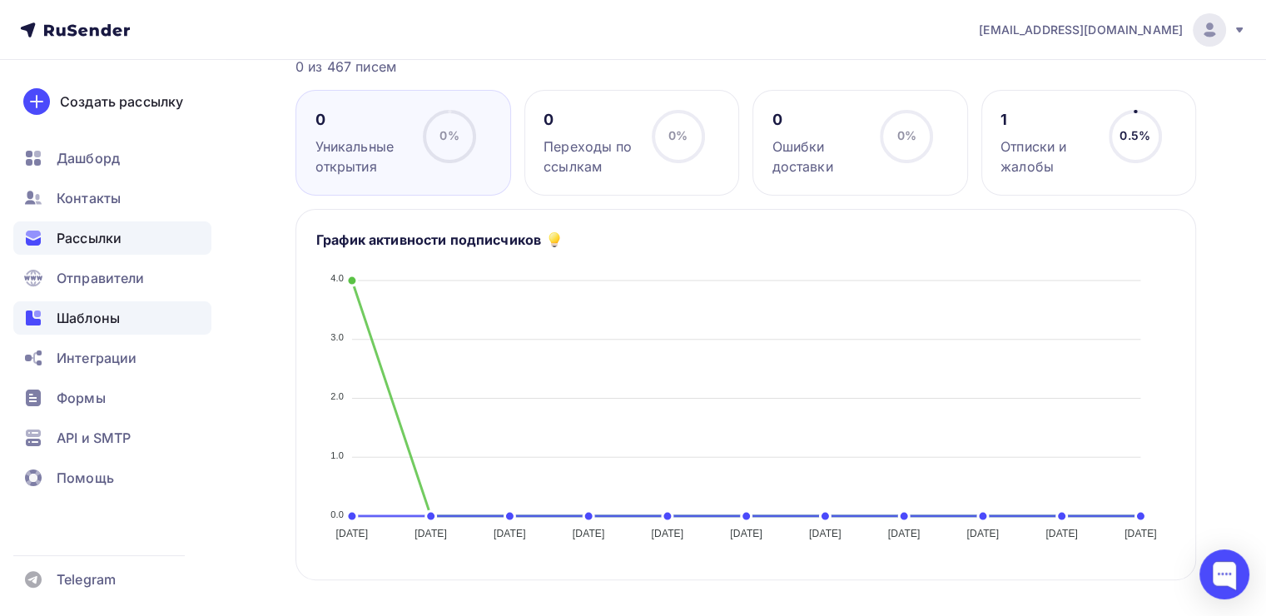
scroll to position [0, 0]
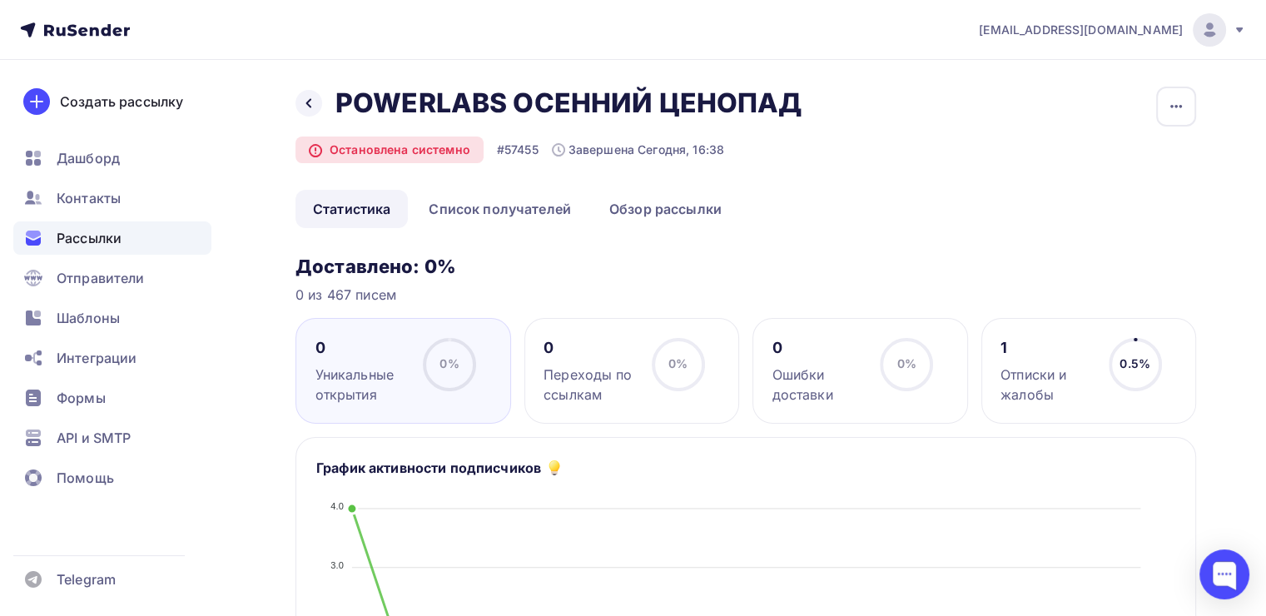
click at [444, 367] on span "0%" at bounding box center [449, 363] width 19 height 14
click at [0, 0] on icon at bounding box center [0, 0] width 0 height 0
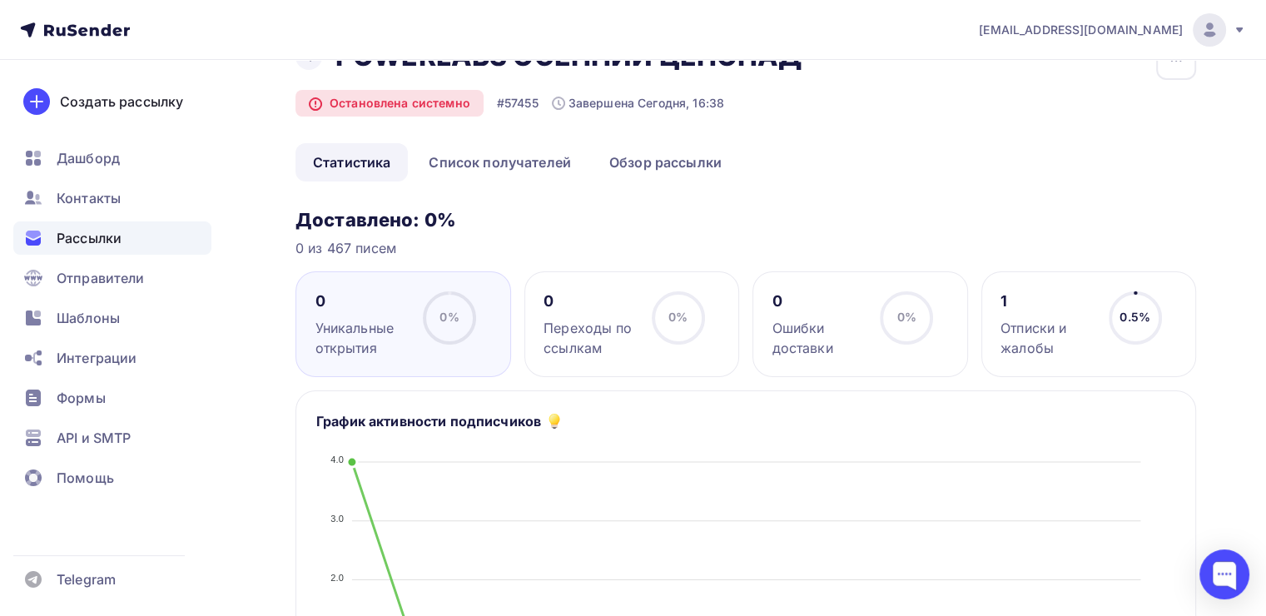
scroll to position [83, 0]
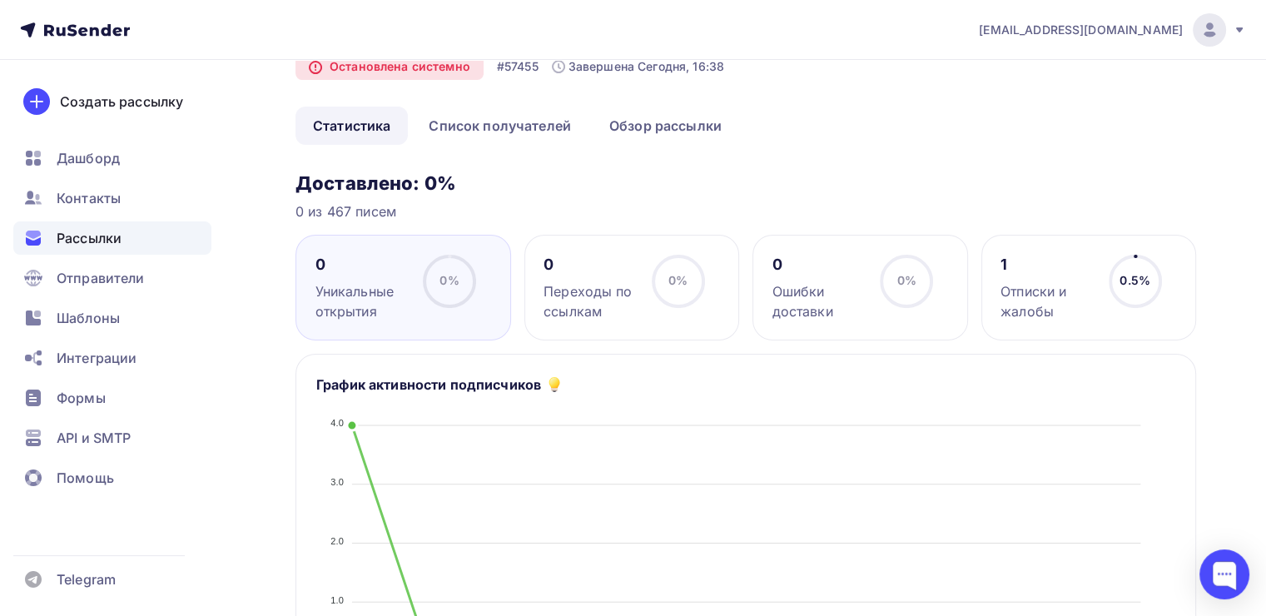
click at [1180, 265] on div "1 Отписки и жалобы 0.5% 0.5%" at bounding box center [1089, 288] width 216 height 106
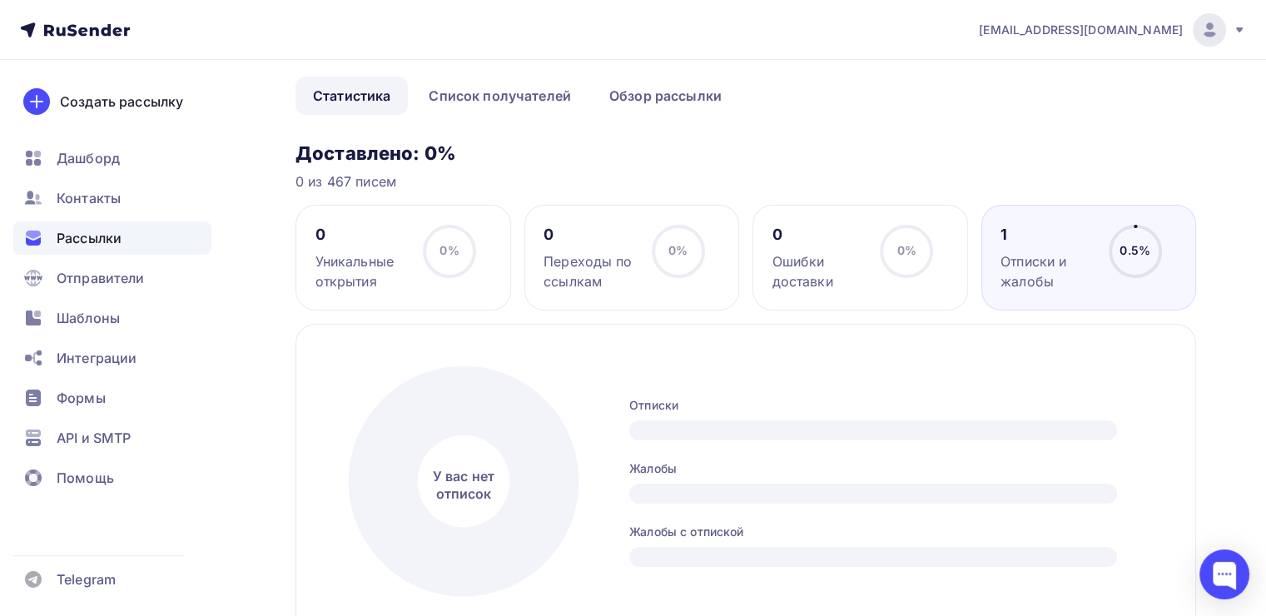
scroll to position [112, 0]
click at [569, 253] on div "Переходы по ссылкам" at bounding box center [590, 272] width 93 height 40
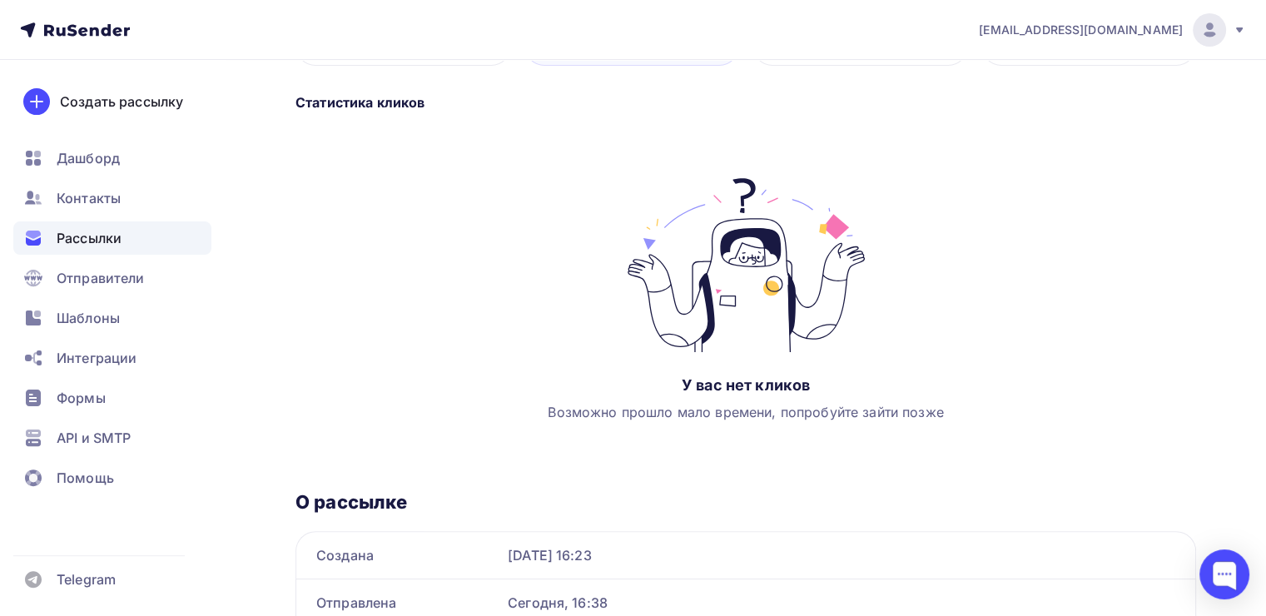
scroll to position [149, 0]
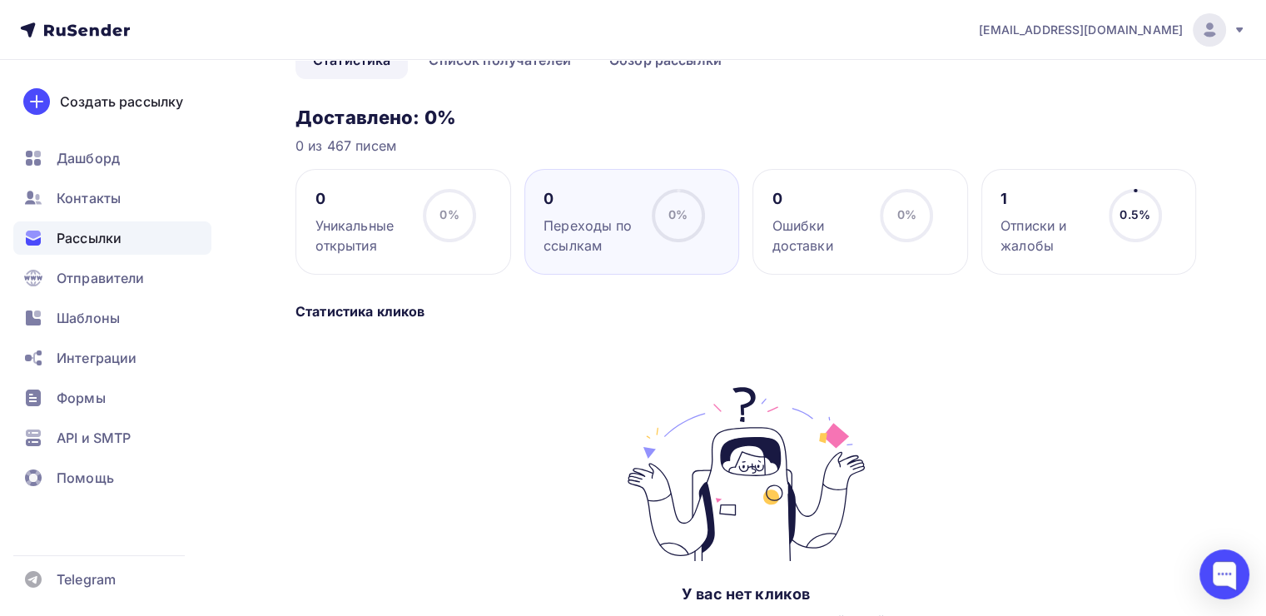
click at [796, 245] on div "Ошибки доставки" at bounding box center [819, 236] width 93 height 40
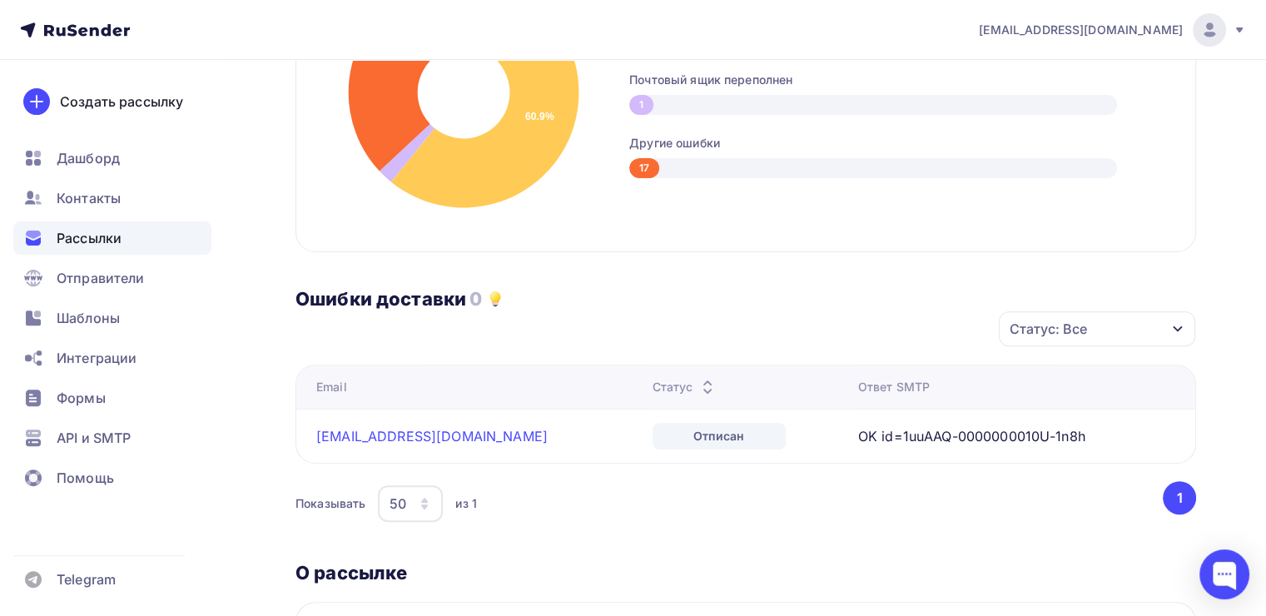
scroll to position [278, 0]
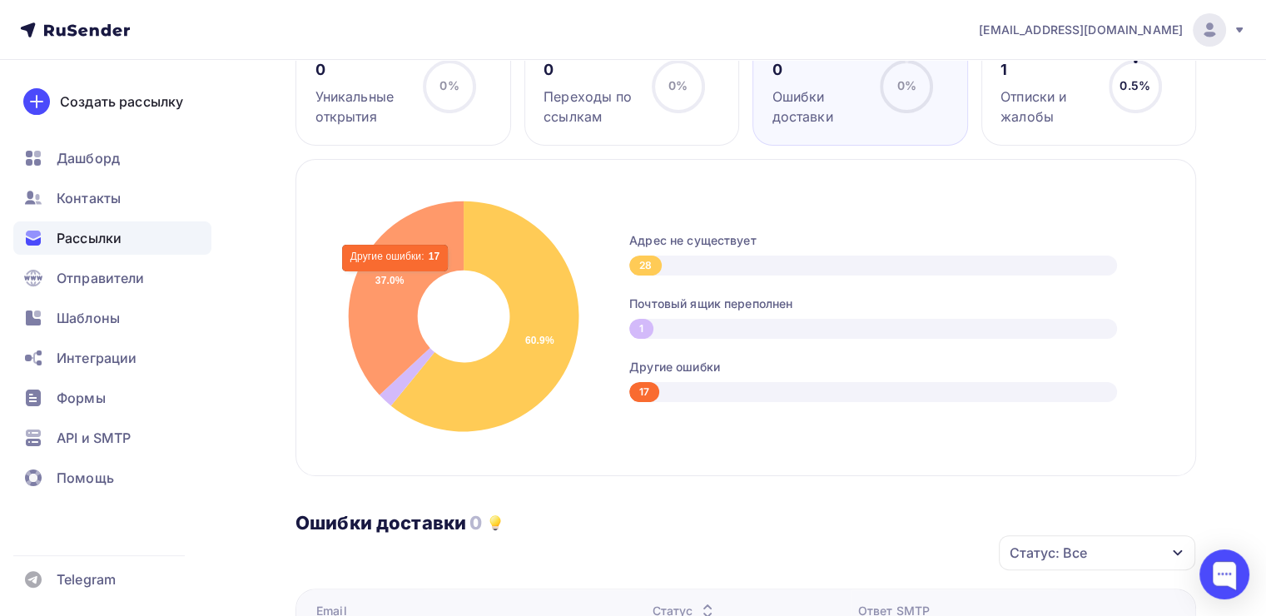
click at [396, 279] on icon at bounding box center [406, 298] width 115 height 194
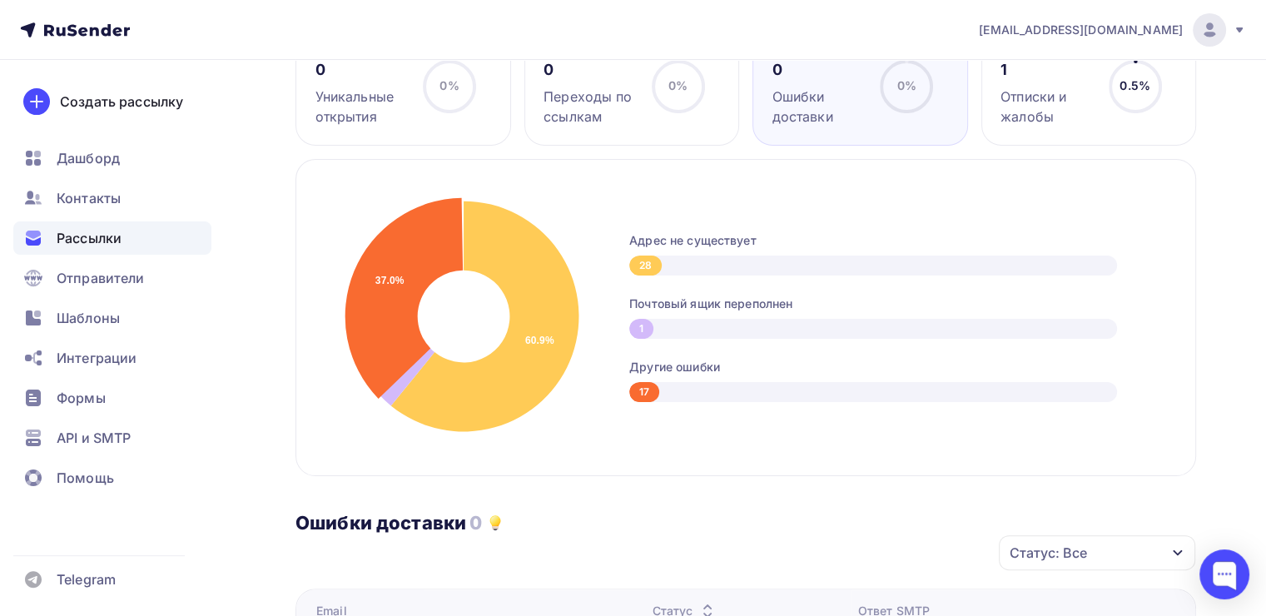
click at [932, 288] on div "Адрес не существует 28 Почтовый ящик переполнен 1 Другие ошибки 17" at bounding box center [895, 317] width 533 height 170
click at [724, 397] on div "17" at bounding box center [873, 392] width 488 height 20
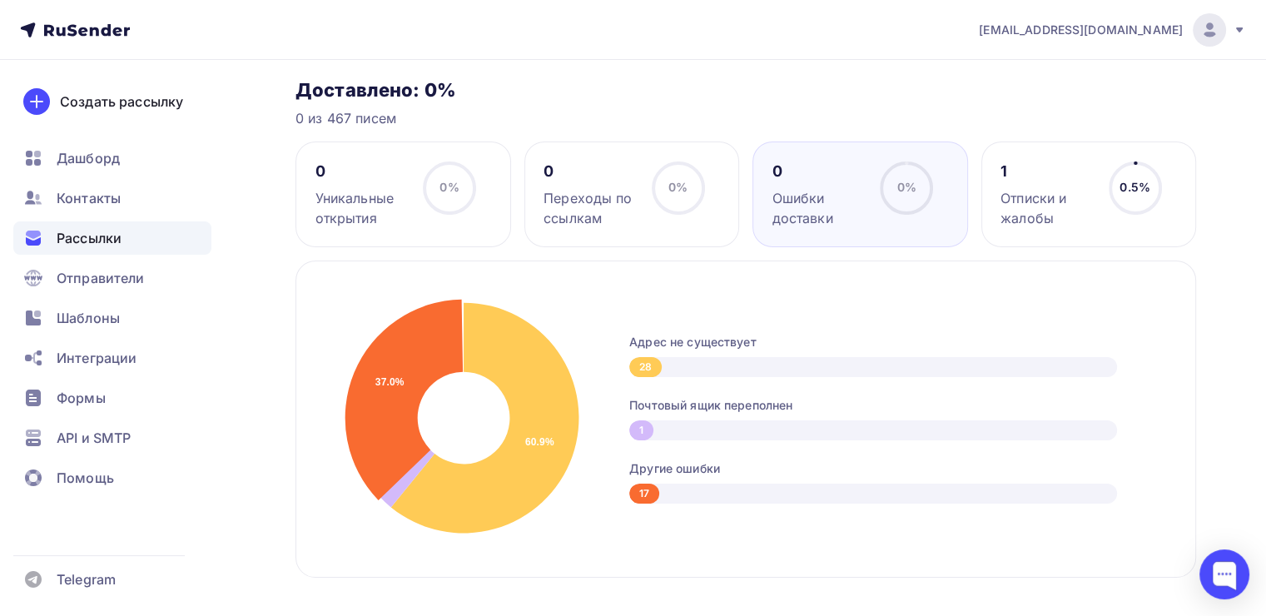
scroll to position [0, 0]
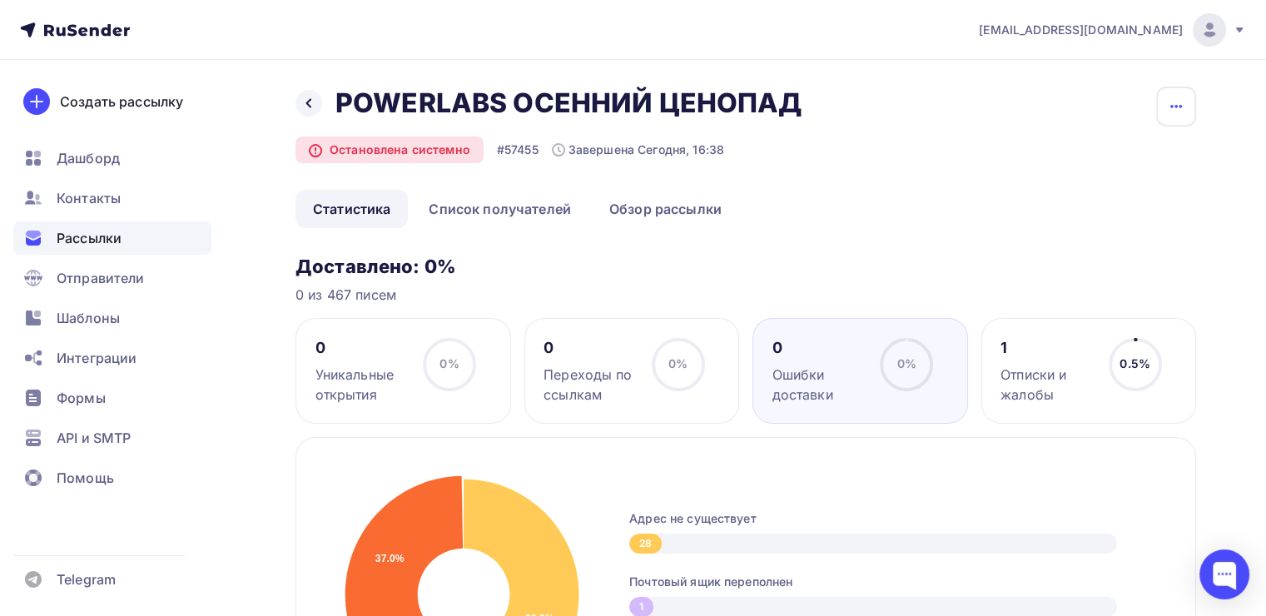
click at [1179, 100] on icon "button" at bounding box center [1176, 107] width 20 height 20
click at [401, 206] on link "Статистика" at bounding box center [352, 209] width 112 height 38
click at [457, 213] on link "Список получателей" at bounding box center [499, 209] width 177 height 38
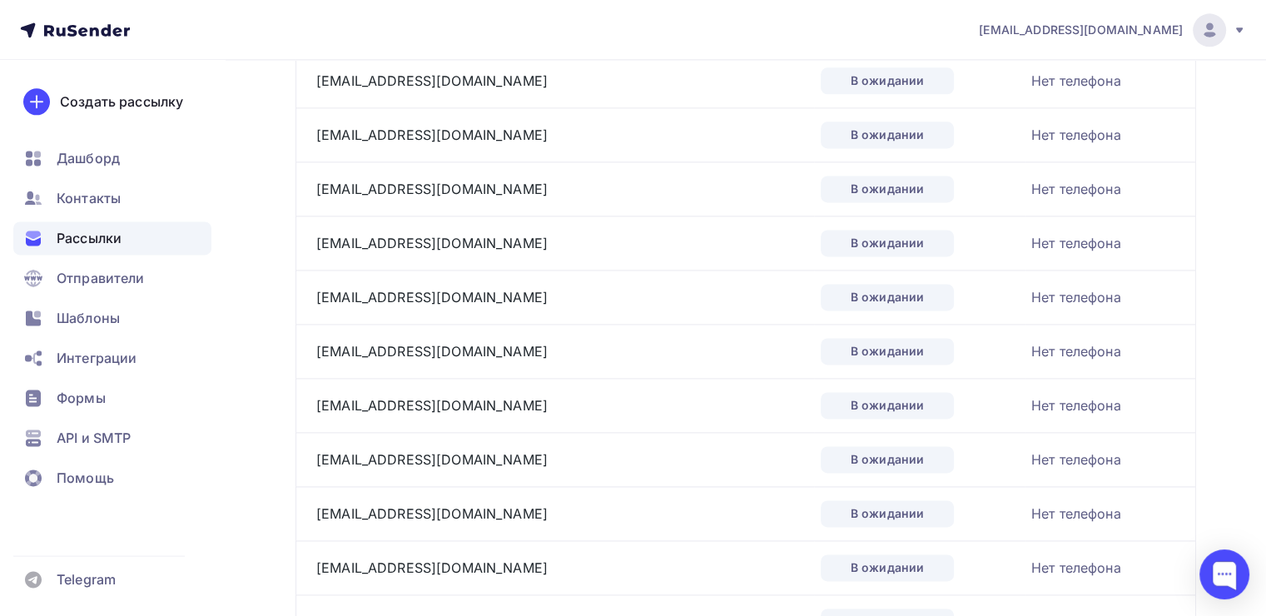
scroll to position [2564, 0]
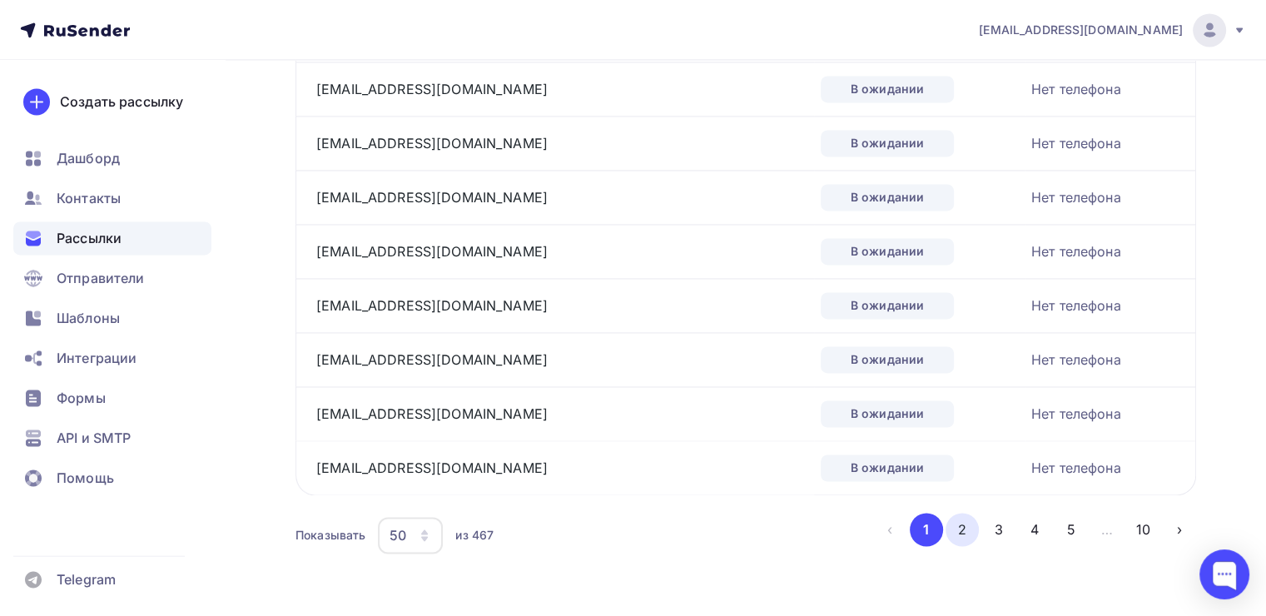
click at [951, 519] on button "2" at bounding box center [962, 529] width 33 height 33
click at [1002, 516] on button "3" at bounding box center [998, 529] width 33 height 33
click at [1038, 516] on button "4" at bounding box center [1034, 529] width 33 height 33
click at [1069, 525] on button "5" at bounding box center [1071, 529] width 33 height 33
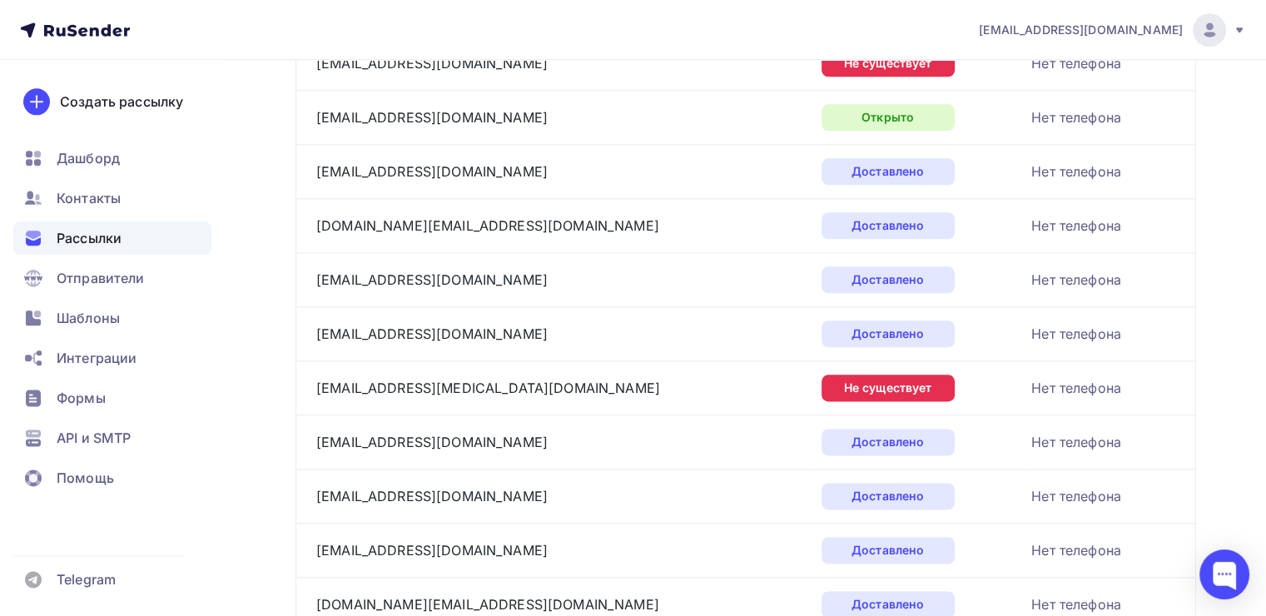
scroll to position [2003, 0]
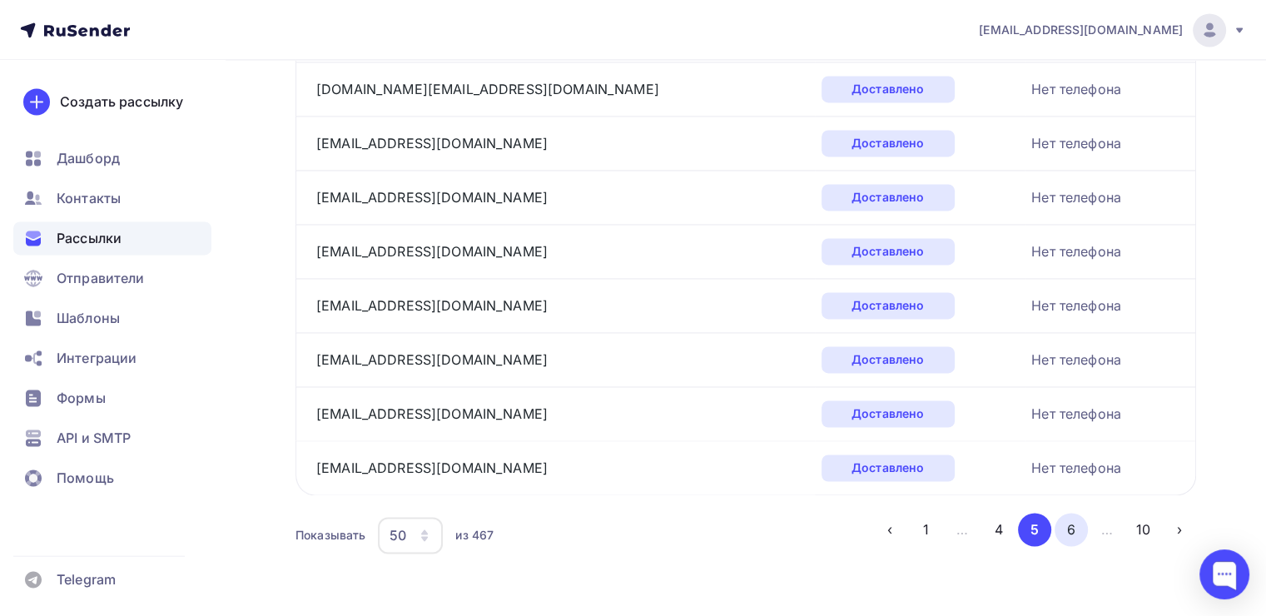
click at [1075, 525] on button "6" at bounding box center [1071, 529] width 33 height 33
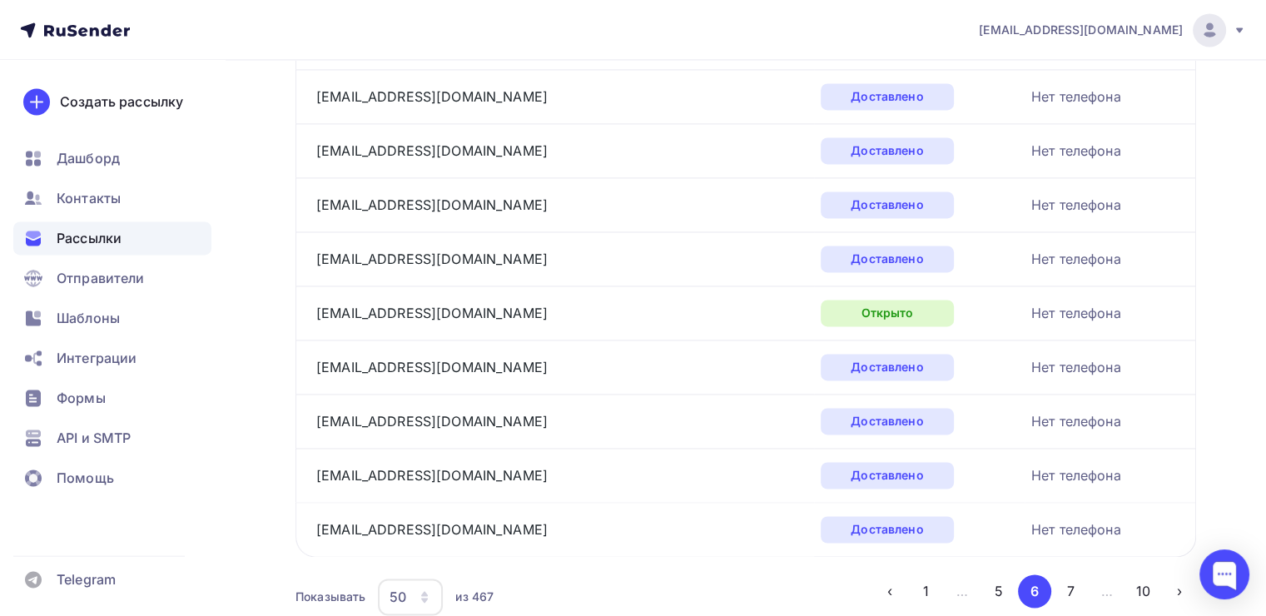
scroll to position [2564, 0]
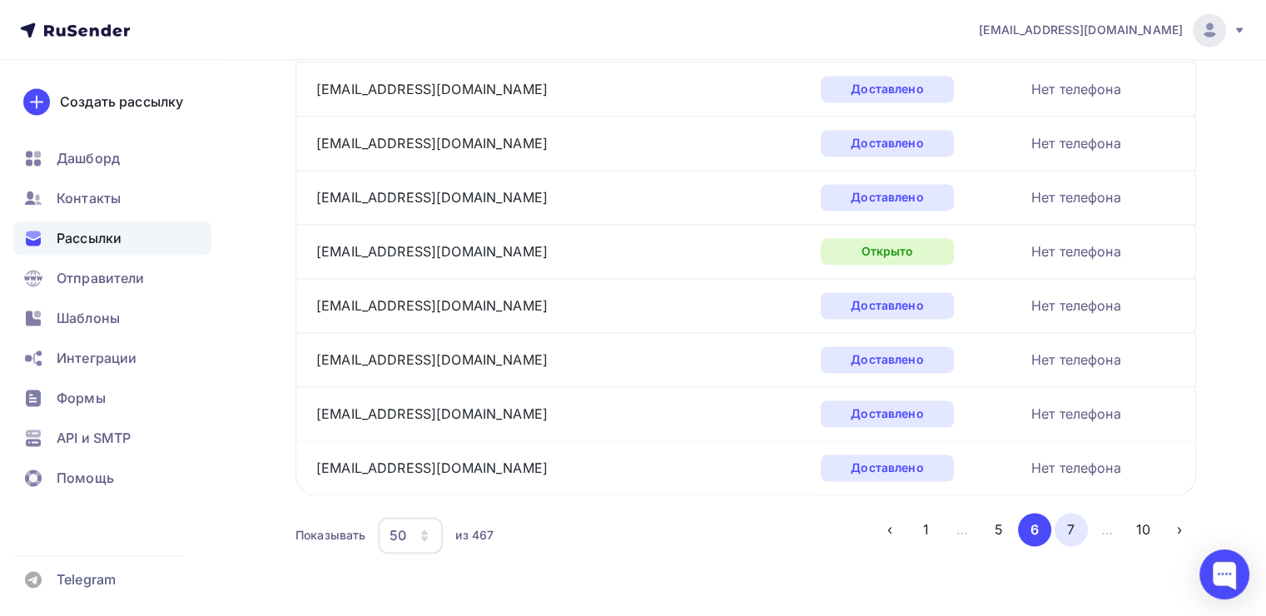
click at [1074, 529] on button "7" at bounding box center [1071, 529] width 33 height 33
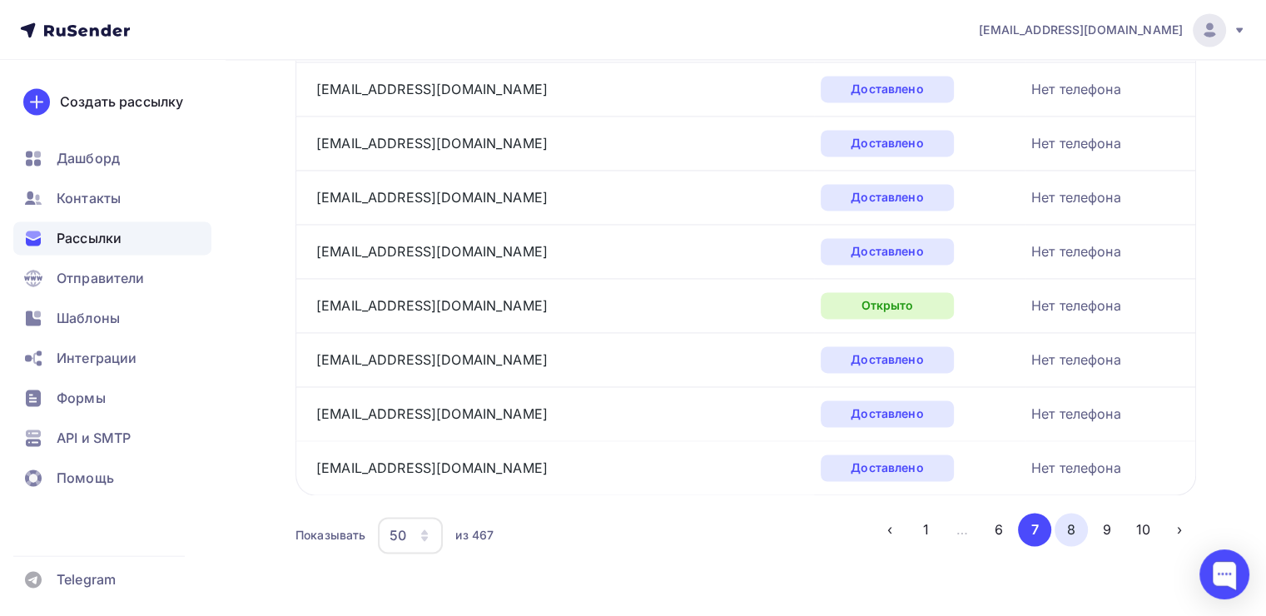
click at [1066, 529] on button "8" at bounding box center [1071, 529] width 33 height 33
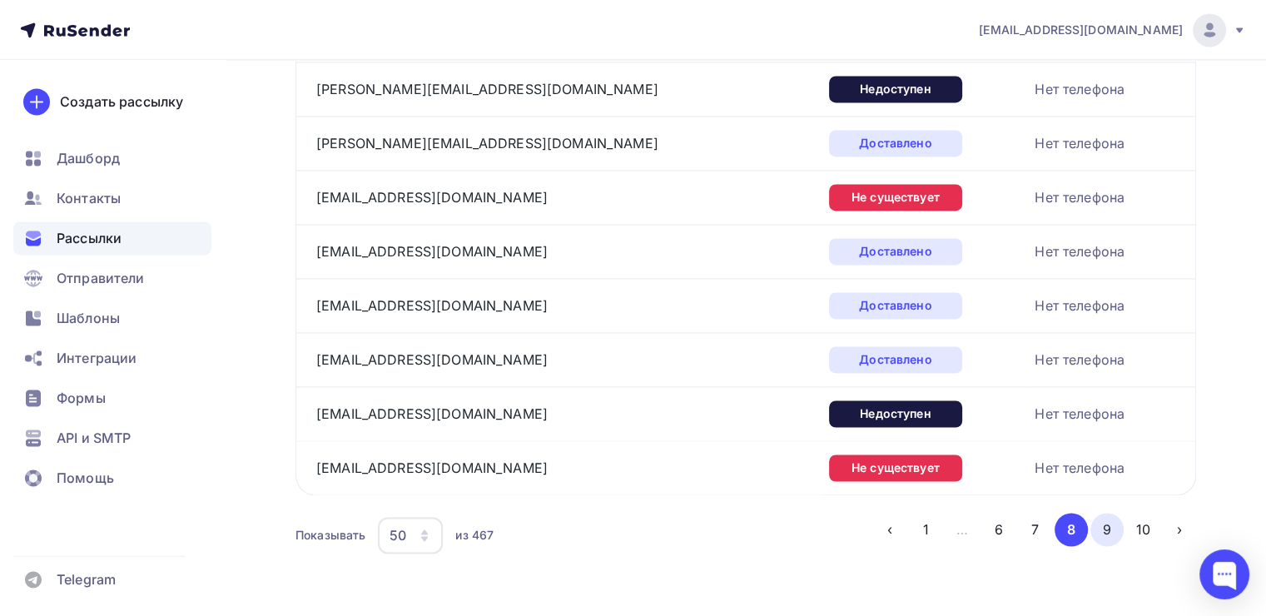
click at [1103, 522] on button "9" at bounding box center [1106, 529] width 33 height 33
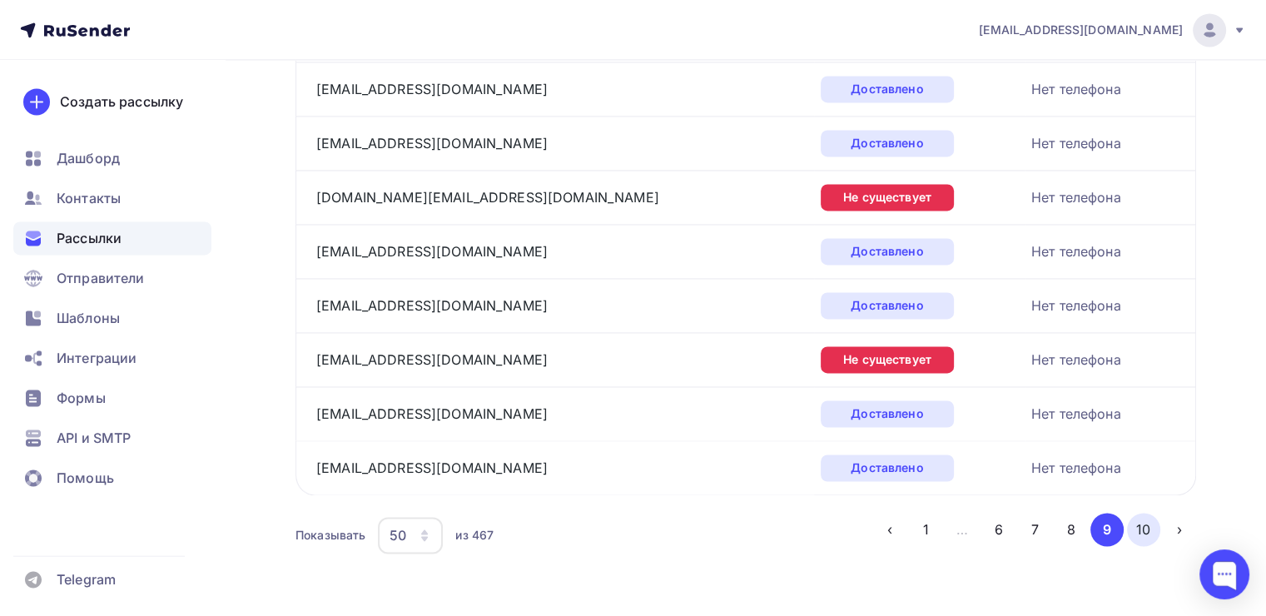
click at [1130, 514] on button "10" at bounding box center [1143, 529] width 33 height 33
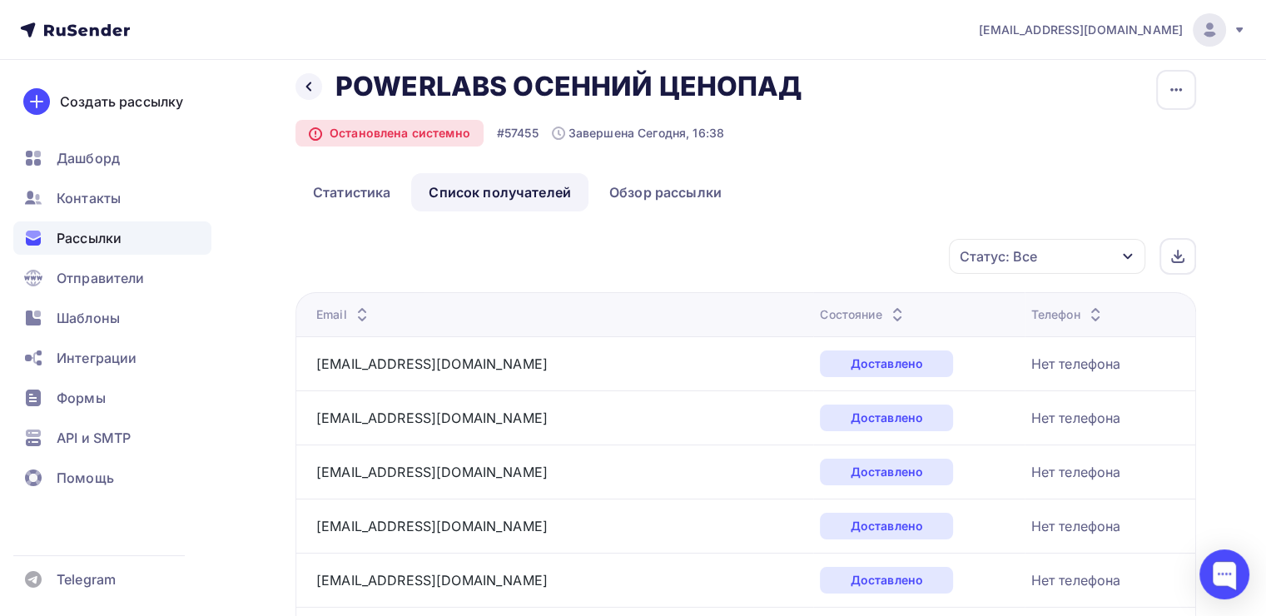
scroll to position [0, 0]
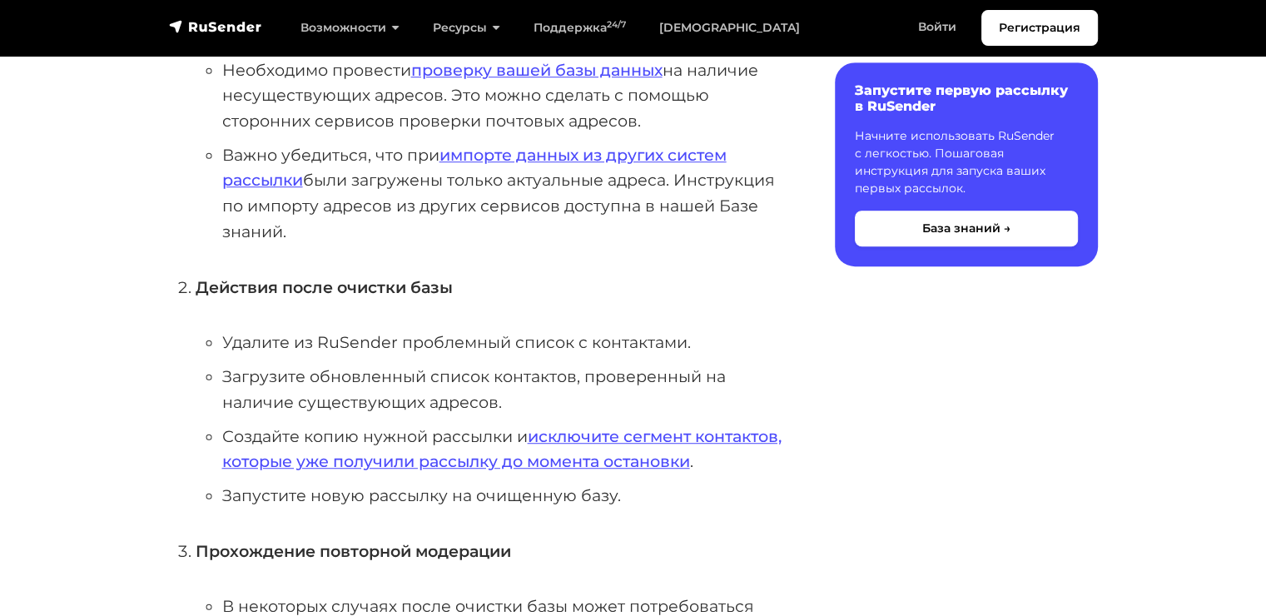
scroll to position [999, 0]
